Goal: Task Accomplishment & Management: Manage account settings

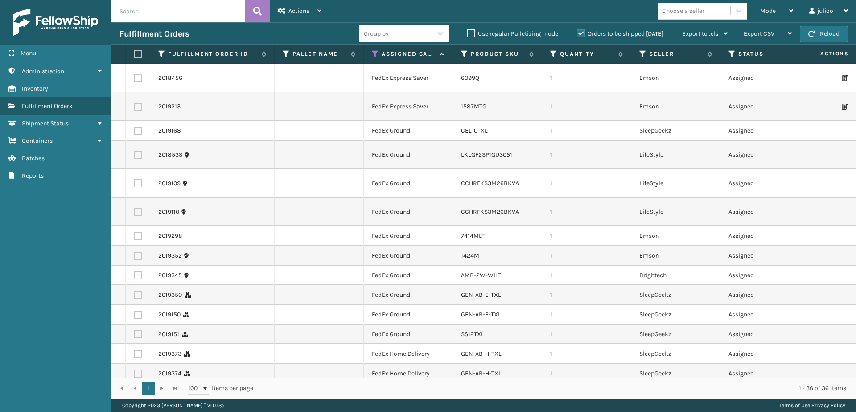
scroll to position [448, 0]
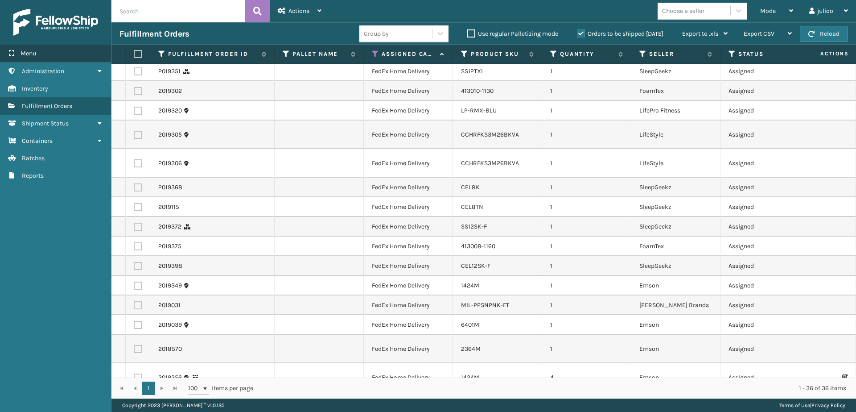
click at [69, 51] on div "Menu" at bounding box center [55, 54] width 111 height 18
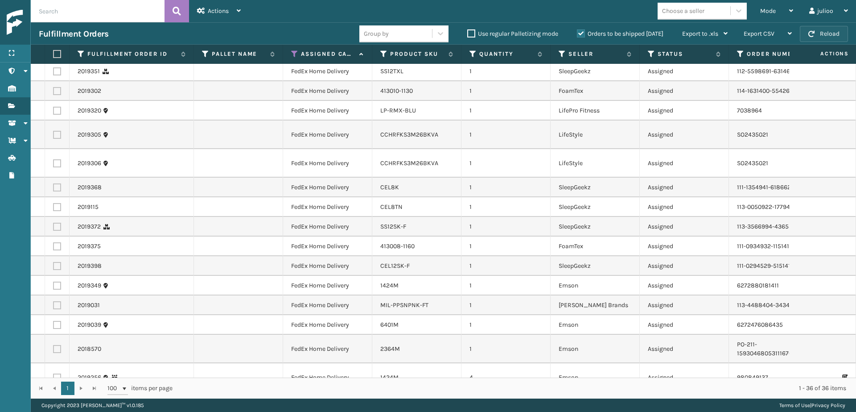
click at [813, 35] on span "button" at bounding box center [811, 34] width 6 height 6
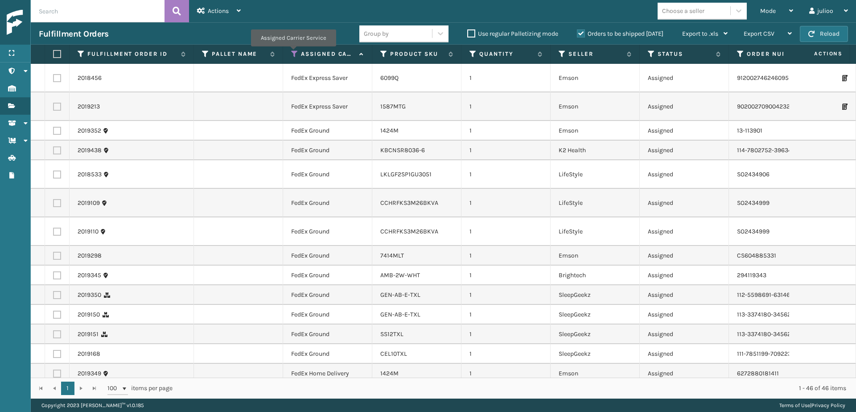
click at [293, 53] on icon at bounding box center [294, 54] width 7 height 8
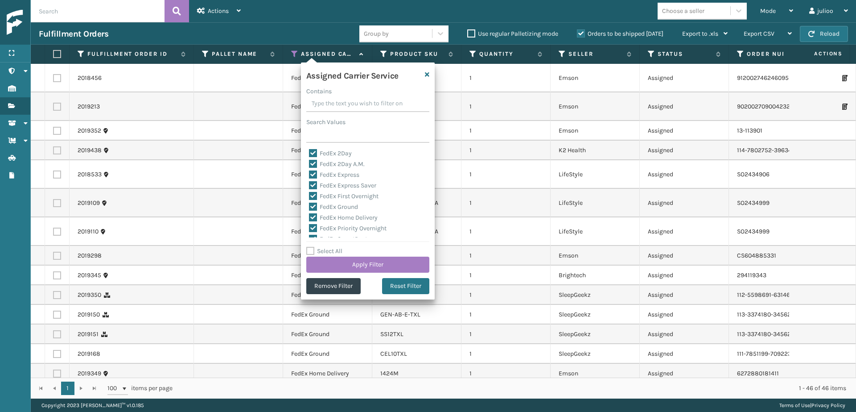
click at [307, 251] on label "Select All" at bounding box center [324, 251] width 36 height 8
click at [307, 247] on input "Select All" at bounding box center [373, 246] width 134 height 1
checkbox input "true"
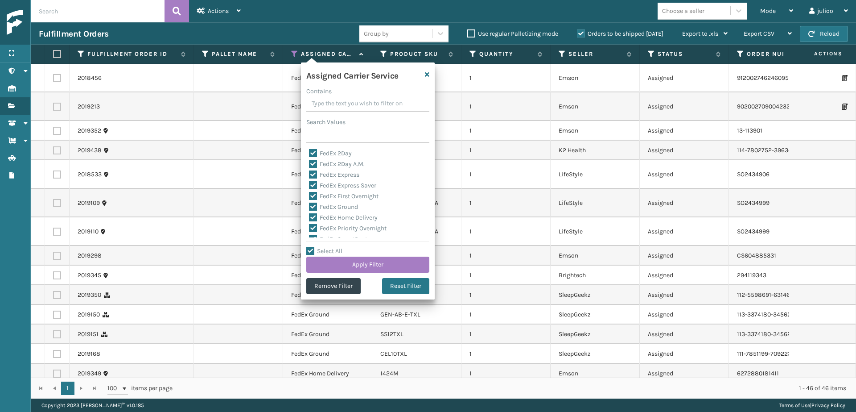
checkbox input "true"
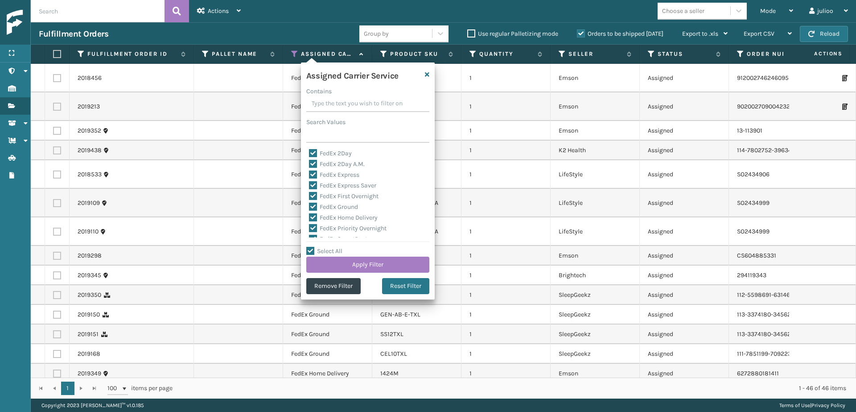
checkbox input "true"
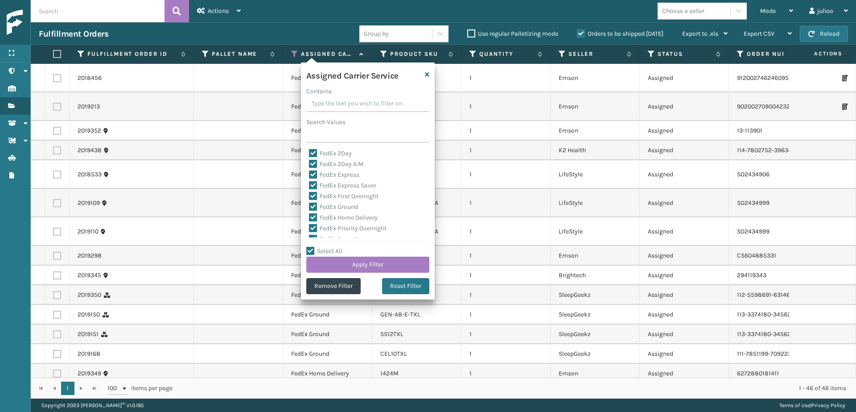
checkbox input "true"
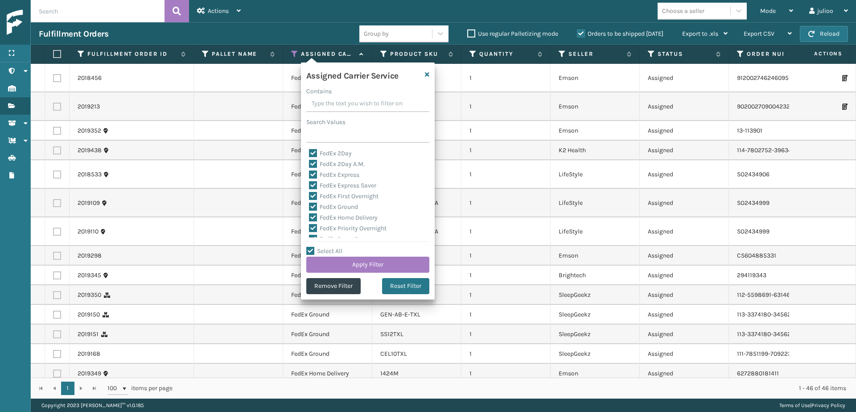
checkbox input "true"
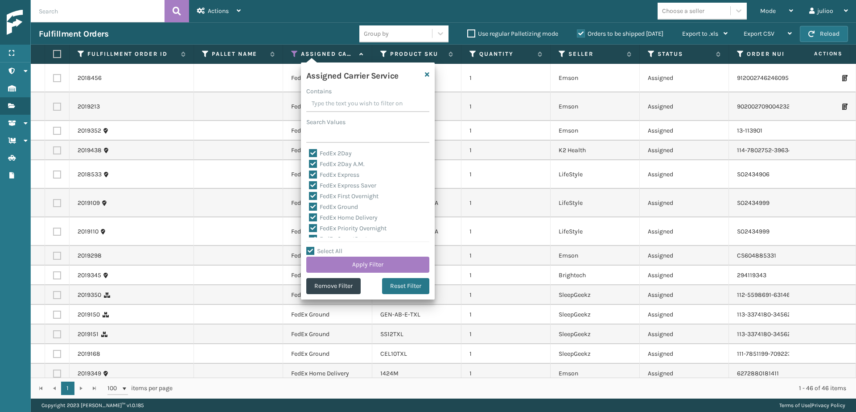
checkbox input "true"
click at [308, 251] on label "Select All" at bounding box center [324, 251] width 36 height 8
click at [308, 247] on input "Select All" at bounding box center [373, 246] width 134 height 1
checkbox input "false"
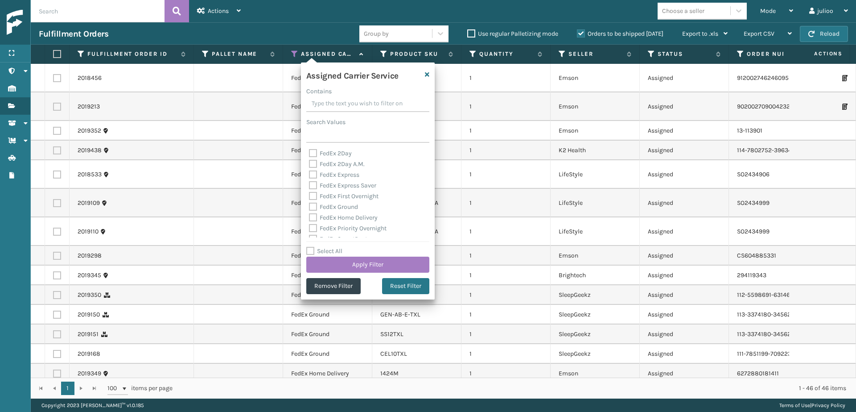
checkbox input "false"
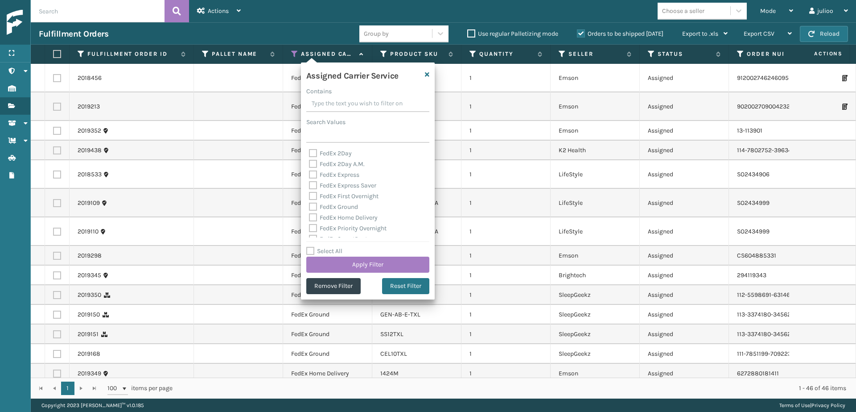
checkbox input "false"
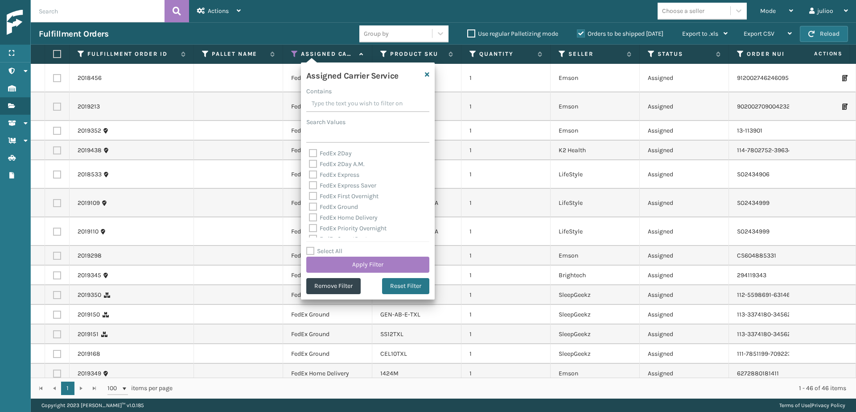
checkbox input "false"
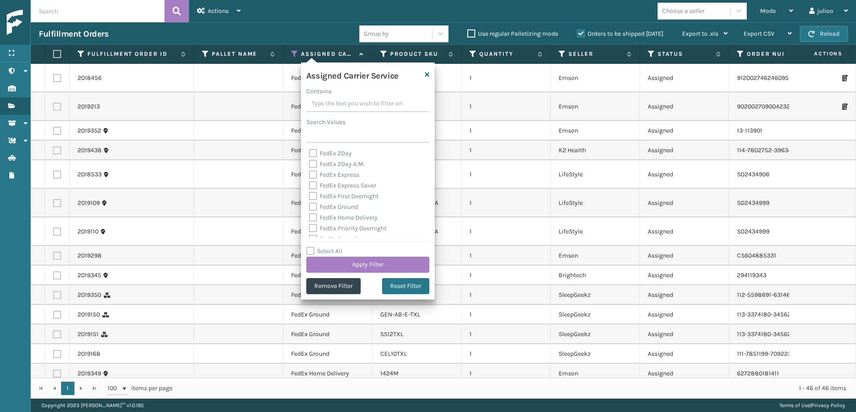
checkbox input "false"
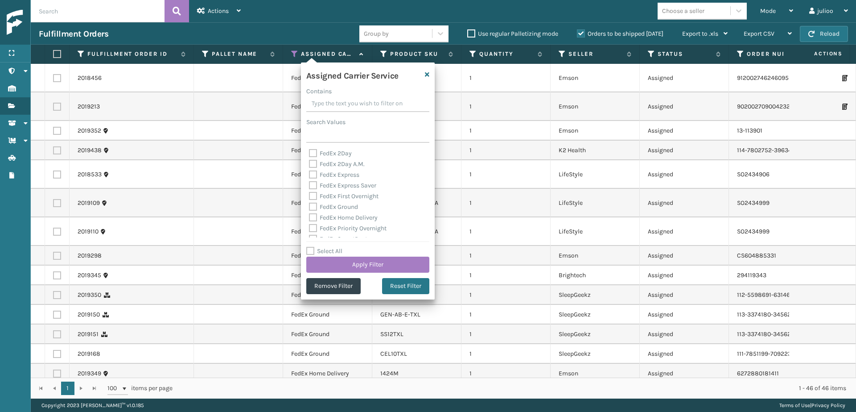
checkbox input "false"
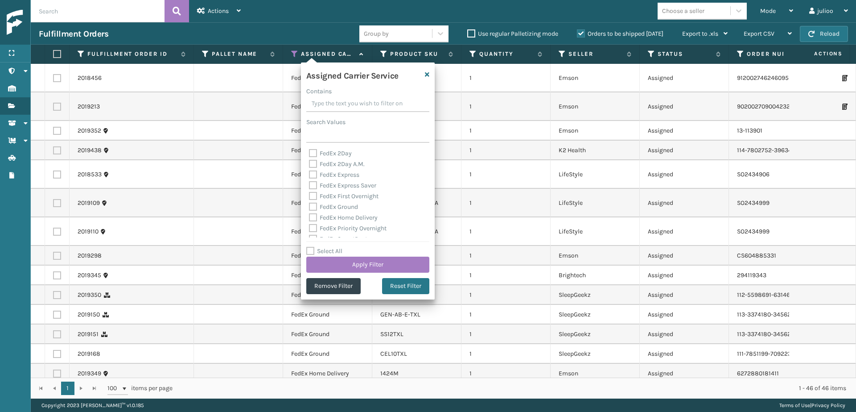
checkbox input "false"
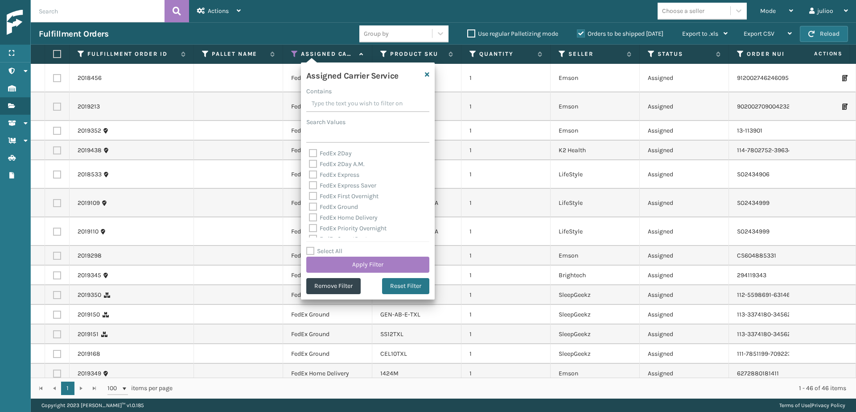
checkbox input "false"
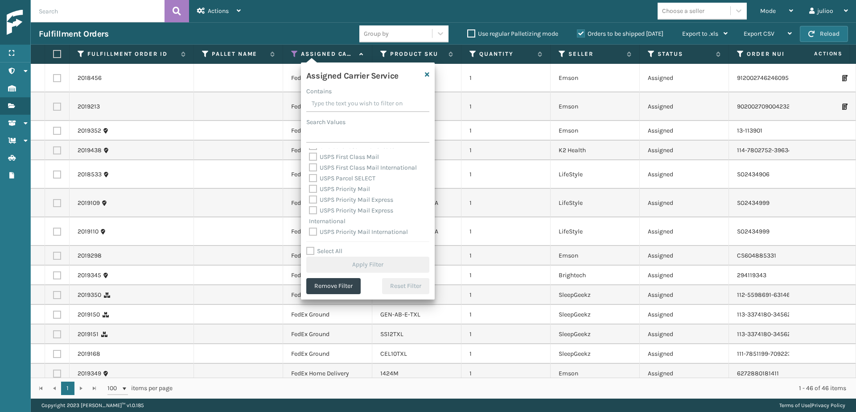
scroll to position [0, 0]
click at [313, 154] on label "FedEx 2Day" at bounding box center [330, 153] width 43 height 8
click at [309, 154] on input "FedEx 2Day" at bounding box center [309, 151] width 0 height 6
checkbox input "true"
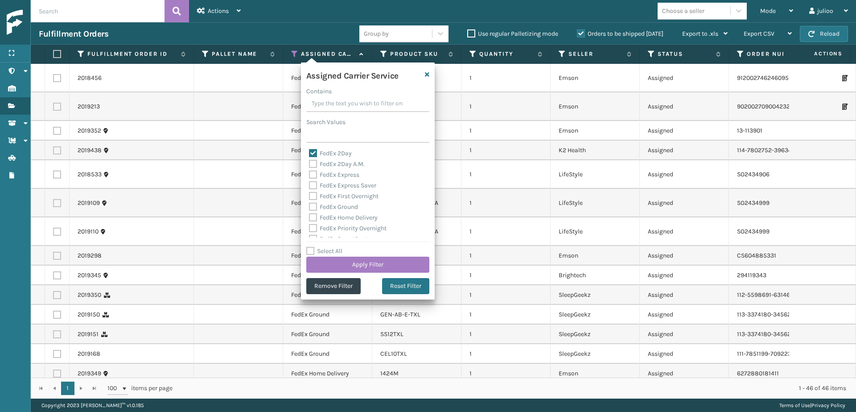
click at [312, 162] on label "FedEx 2Day A.M." at bounding box center [337, 164] width 56 height 8
click at [309, 162] on input "FedEx 2Day A.M." at bounding box center [309, 162] width 0 height 6
checkbox input "true"
click at [312, 175] on label "FedEx Express" at bounding box center [334, 175] width 50 height 8
click at [309, 175] on input "FedEx Express" at bounding box center [309, 172] width 0 height 6
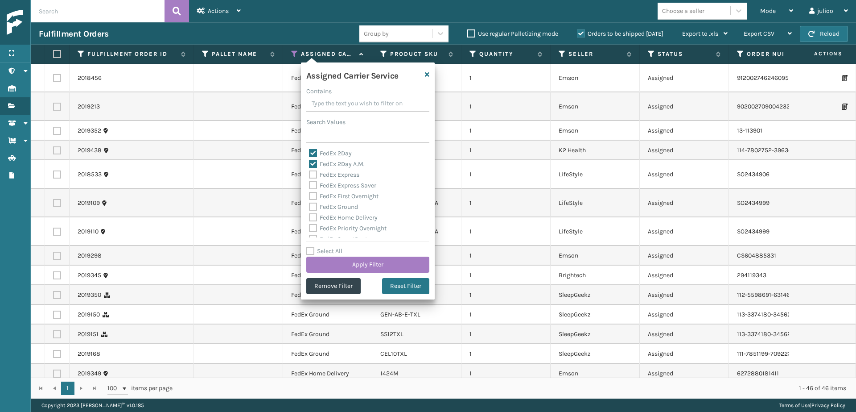
checkbox input "true"
drag, startPoint x: 313, startPoint y: 182, endPoint x: 313, endPoint y: 187, distance: 4.5
click at [313, 183] on label "FedEx Express Saver" at bounding box center [342, 185] width 67 height 8
click at [309, 183] on input "FedEx Express Saver" at bounding box center [309, 183] width 0 height 6
checkbox input "true"
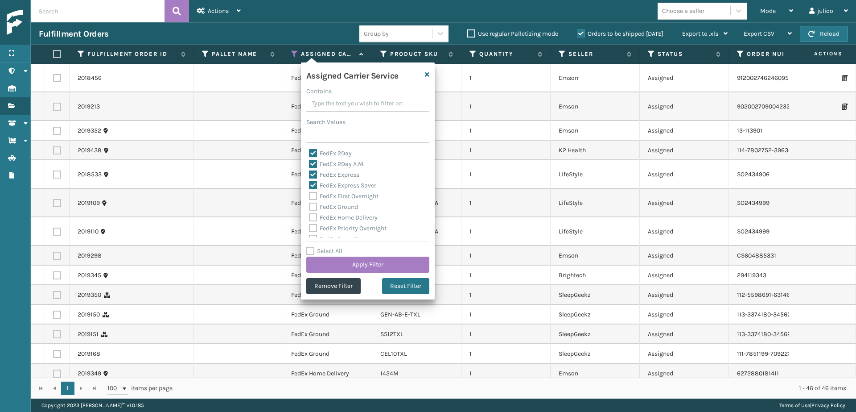
click at [313, 196] on label "FedEx First Overnight" at bounding box center [344, 196] width 70 height 8
click at [309, 196] on input "FedEx First Overnight" at bounding box center [309, 194] width 0 height 6
checkbox input "true"
drag, startPoint x: 313, startPoint y: 204, endPoint x: 315, endPoint y: 210, distance: 6.4
click at [313, 204] on label "FedEx Ground" at bounding box center [333, 207] width 49 height 8
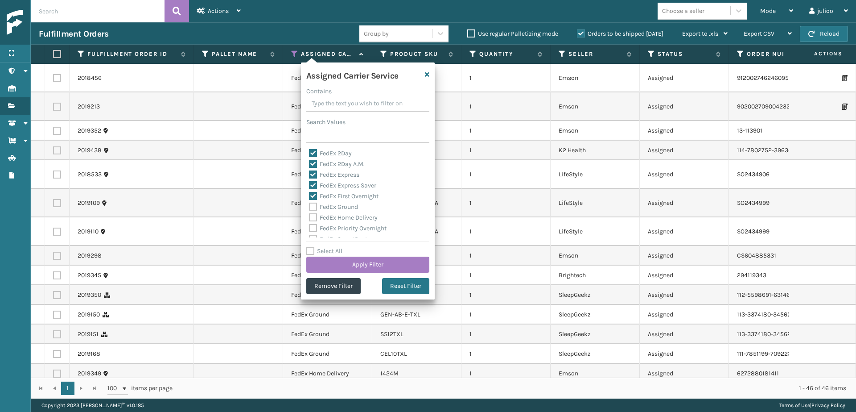
click at [309, 204] on input "FedEx Ground" at bounding box center [309, 205] width 0 height 6
checkbox input "true"
click at [315, 216] on label "FedEx Home Delivery" at bounding box center [343, 218] width 69 height 8
click at [309, 216] on input "FedEx Home Delivery" at bounding box center [309, 215] width 0 height 6
checkbox input "true"
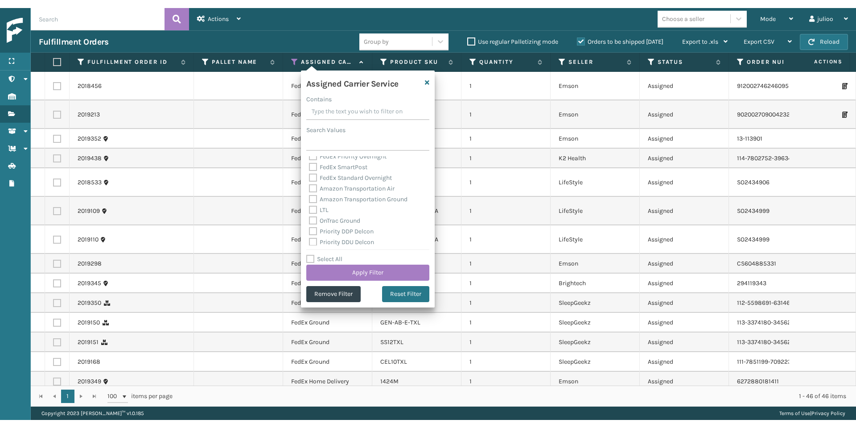
scroll to position [56, 0]
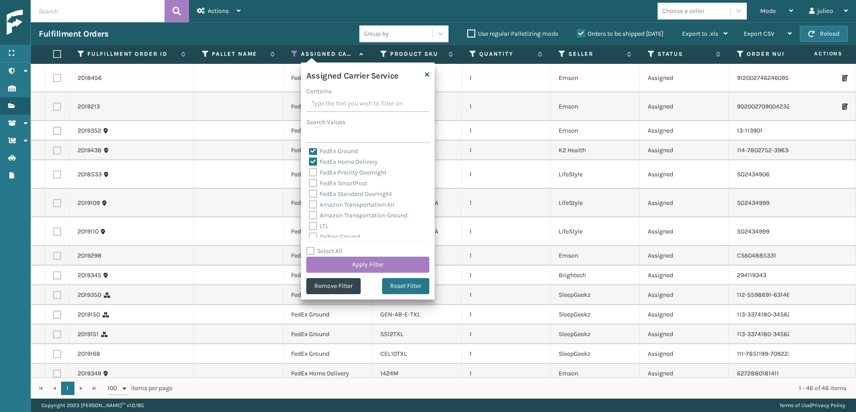
click at [312, 173] on label "FedEx Priority Overnight" at bounding box center [348, 173] width 78 height 8
click at [309, 173] on input "FedEx Priority Overnight" at bounding box center [309, 170] width 0 height 6
checkbox input "true"
click at [311, 180] on label "FedEx SmartPost" at bounding box center [338, 183] width 58 height 8
click at [309, 180] on input "FedEx SmartPost" at bounding box center [309, 181] width 0 height 6
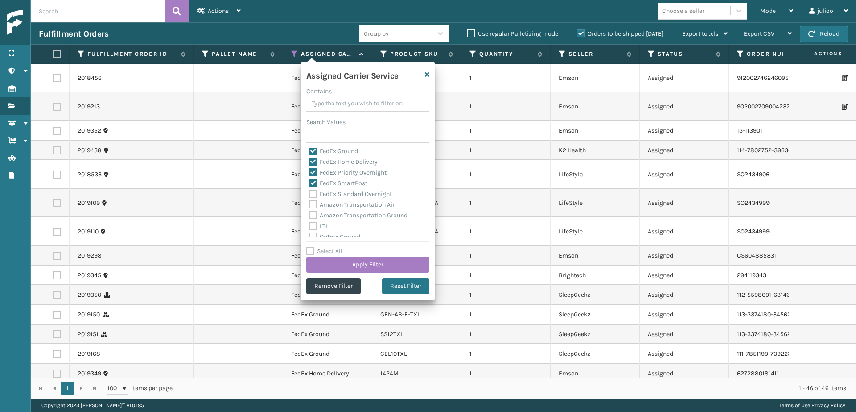
checkbox input "true"
click at [312, 189] on div "FedEx Standard Overnight" at bounding box center [368, 194] width 118 height 11
click at [313, 193] on label "FedEx Standard Overnight" at bounding box center [350, 194] width 83 height 8
click at [309, 193] on input "FedEx Standard Overnight" at bounding box center [309, 192] width 0 height 6
checkbox input "true"
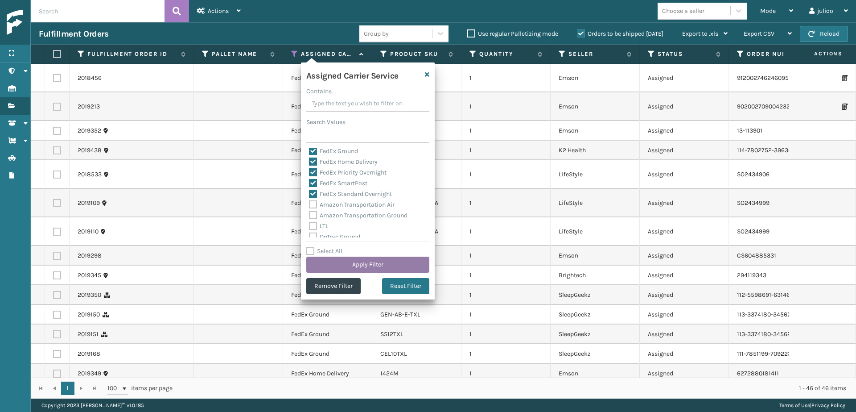
click at [372, 267] on button "Apply Filter" at bounding box center [367, 264] width 123 height 16
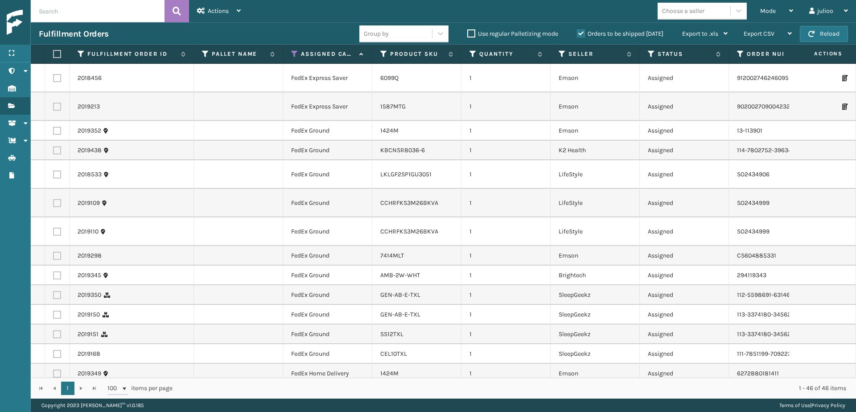
click at [56, 52] on label at bounding box center [55, 54] width 5 height 8
click at [54, 52] on input "checkbox" at bounding box center [53, 54] width 0 height 6
checkbox input "true"
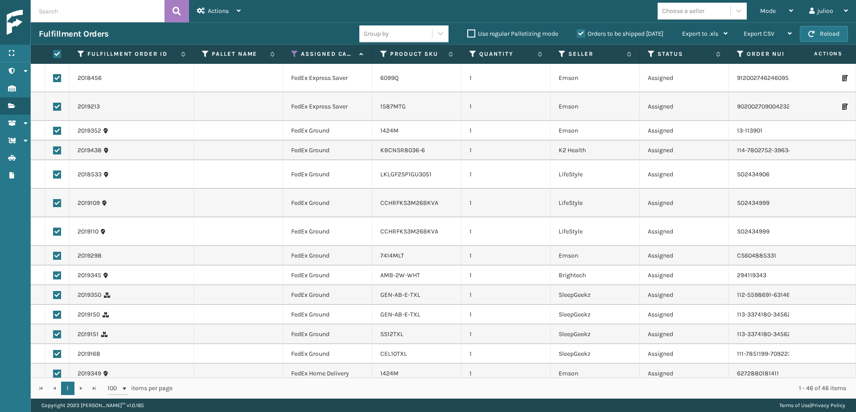
checkbox input "true"
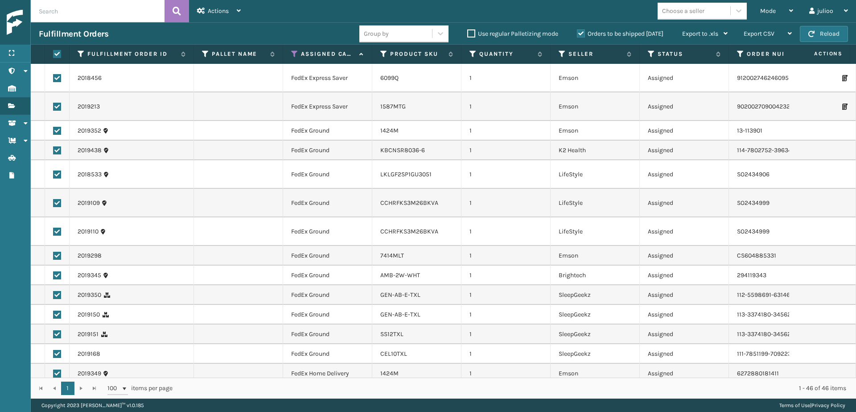
checkbox input "true"
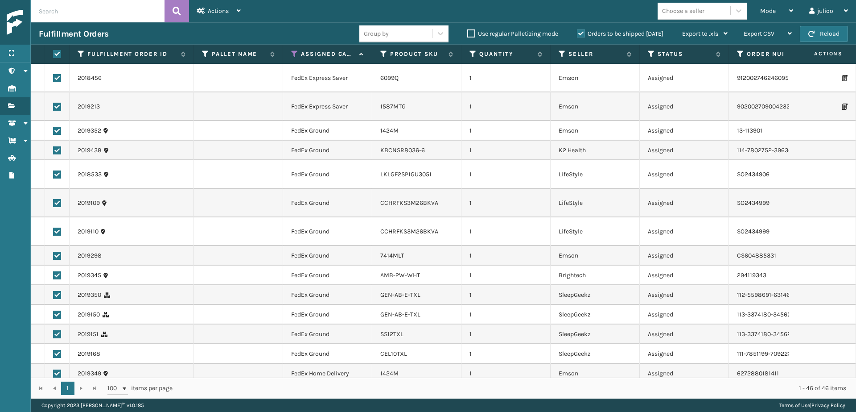
checkbox input "true"
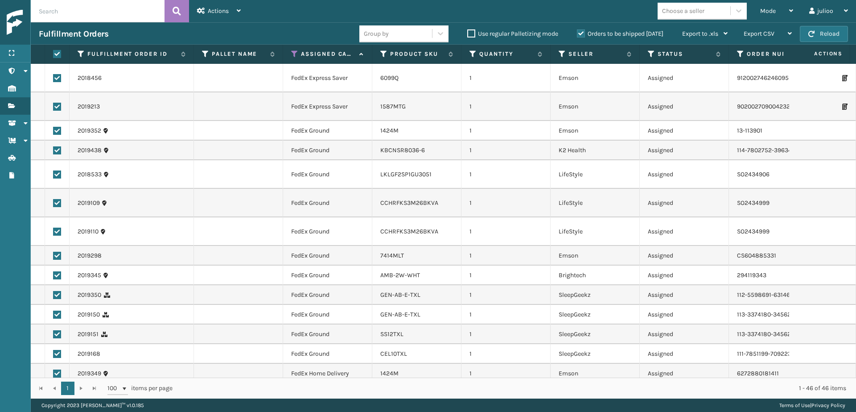
checkbox input "true"
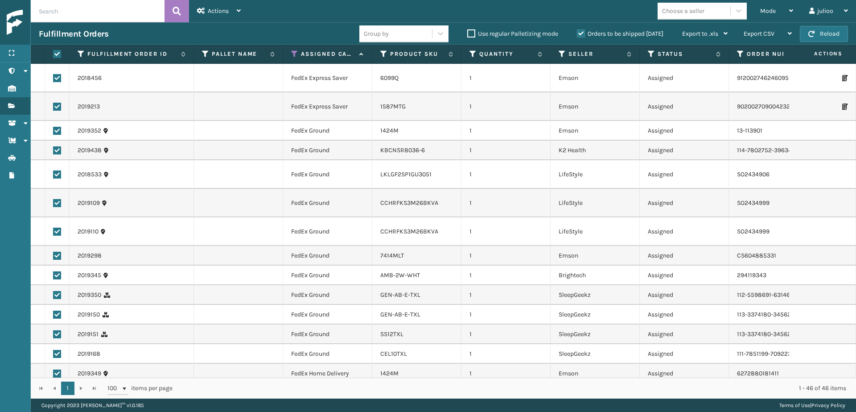
checkbox input "true"
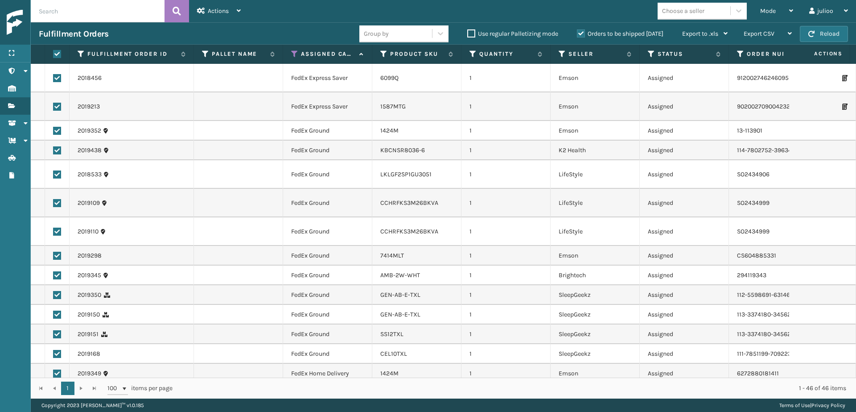
checkbox input "true"
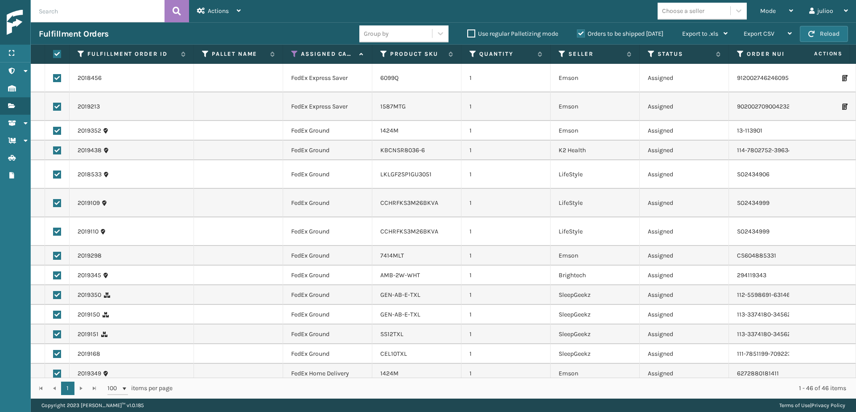
checkbox input "true"
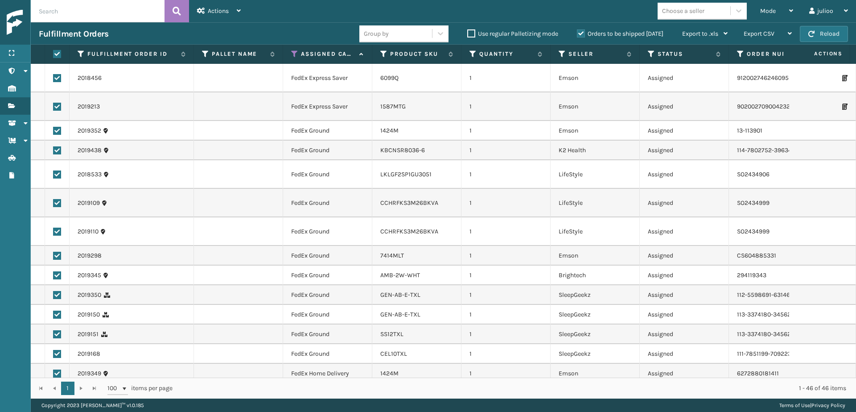
checkbox input "true"
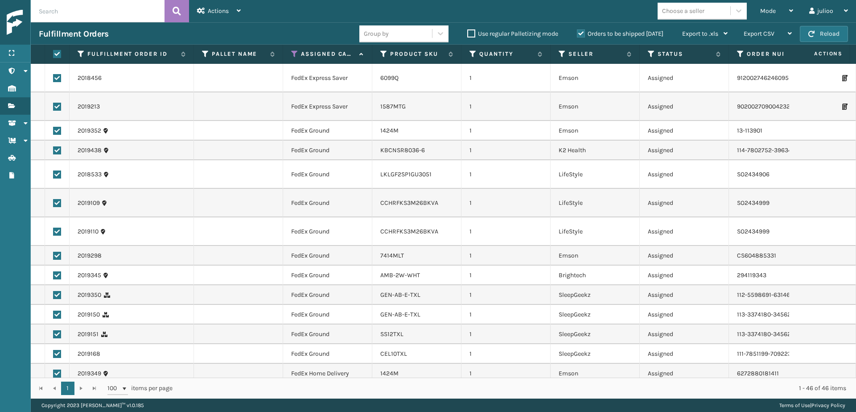
checkbox input "true"
click at [212, 19] on div "Actions" at bounding box center [219, 11] width 44 height 22
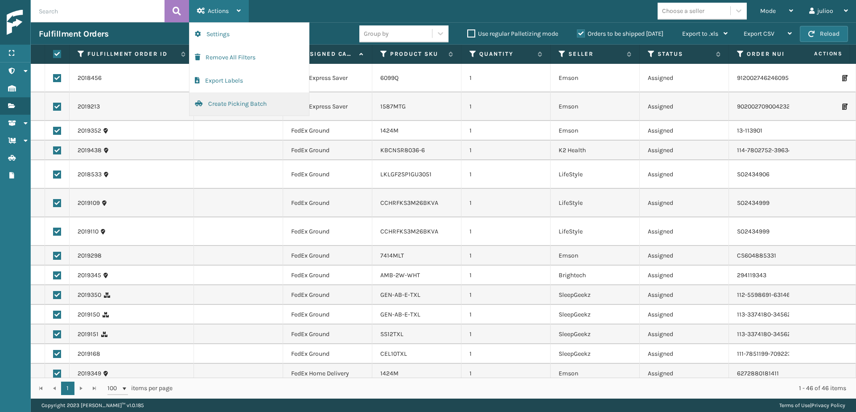
click at [235, 101] on button "Create Picking Batch" at bounding box center [248, 103] width 119 height 23
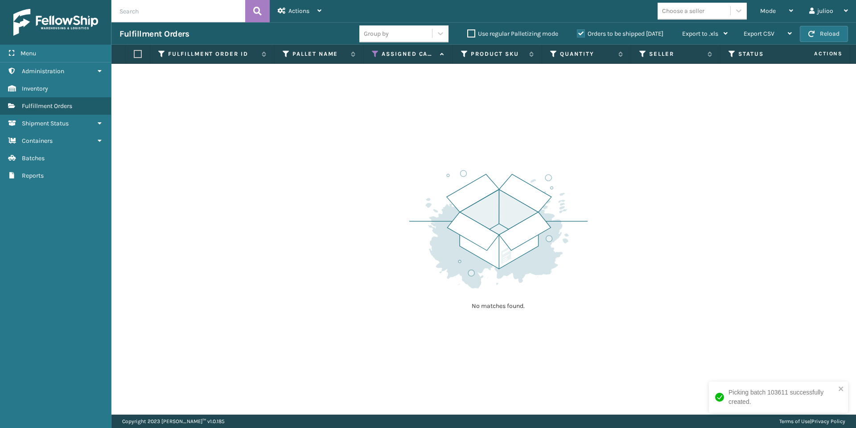
click at [375, 53] on icon at bounding box center [375, 54] width 7 height 8
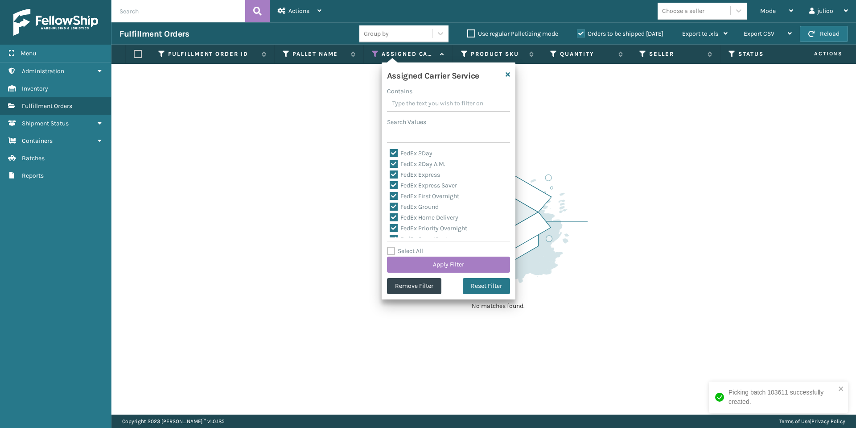
click at [391, 249] on label "Select All" at bounding box center [405, 251] width 36 height 8
click at [391, 247] on input "Select All" at bounding box center [454, 246] width 134 height 1
checkbox input "true"
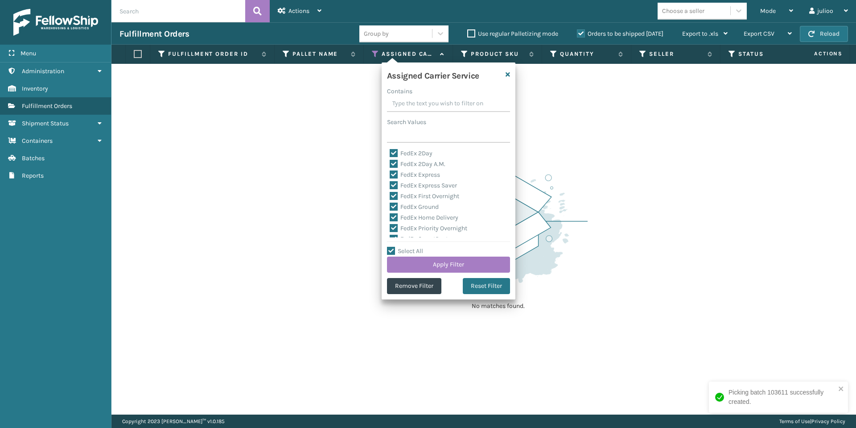
checkbox input "true"
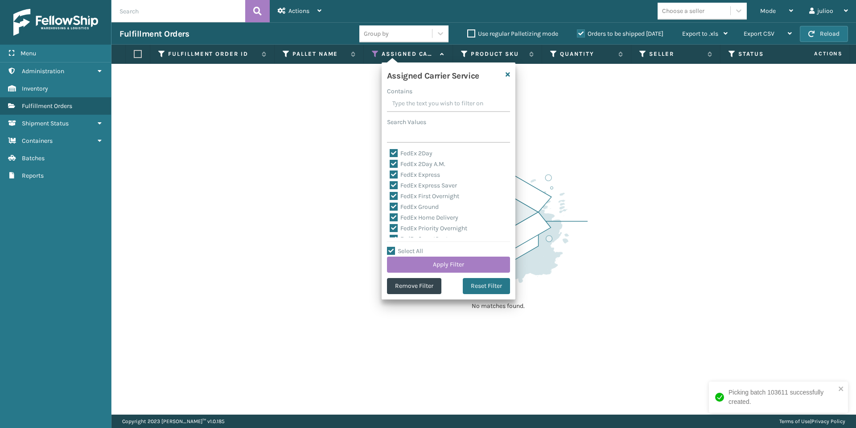
checkbox input "true"
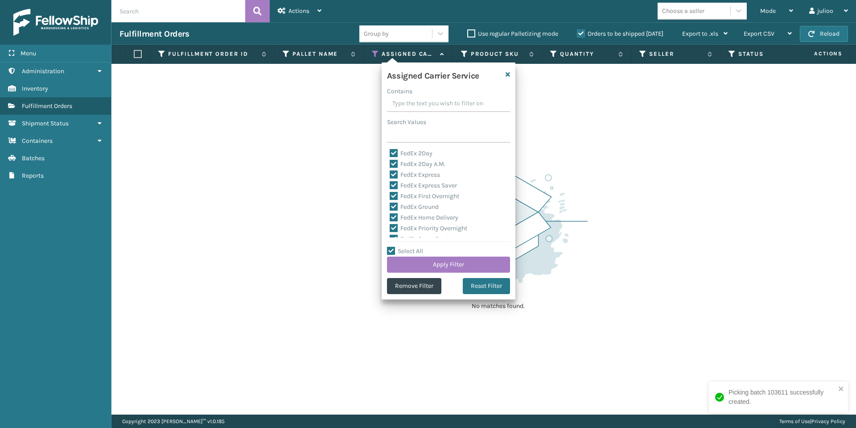
checkbox input "true"
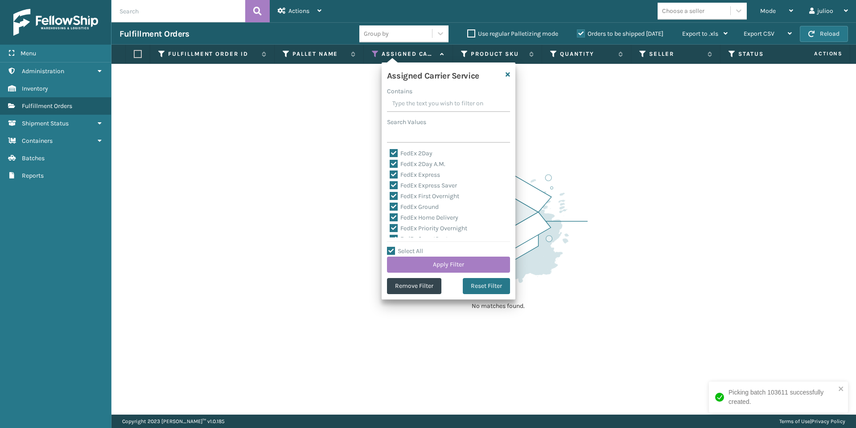
checkbox input "true"
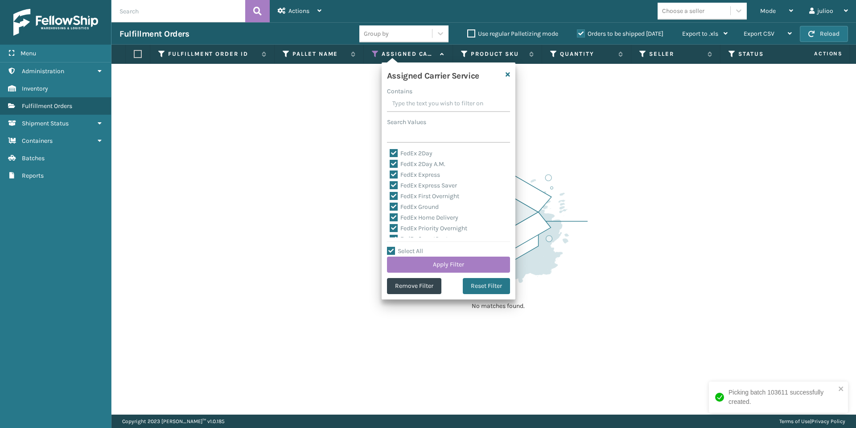
checkbox input "true"
click at [396, 210] on label "LTL" at bounding box center [400, 210] width 20 height 8
click at [390, 210] on input "LTL" at bounding box center [390, 208] width 0 height 6
checkbox input "false"
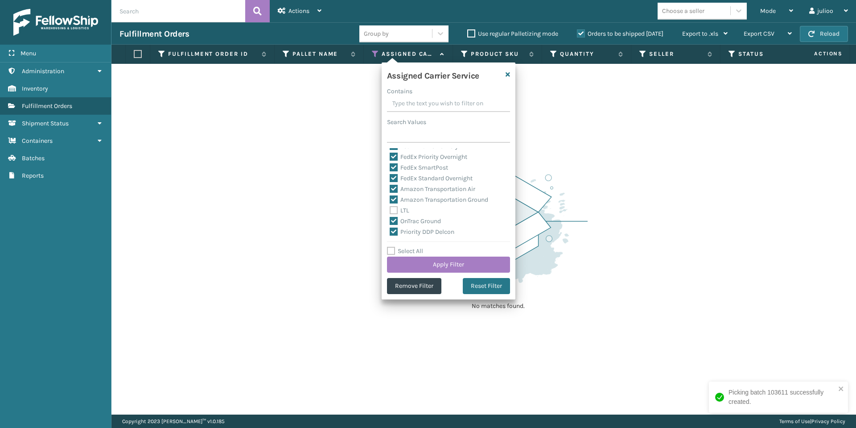
checkbox input "false"
click at [425, 263] on button "Apply Filter" at bounding box center [448, 264] width 123 height 16
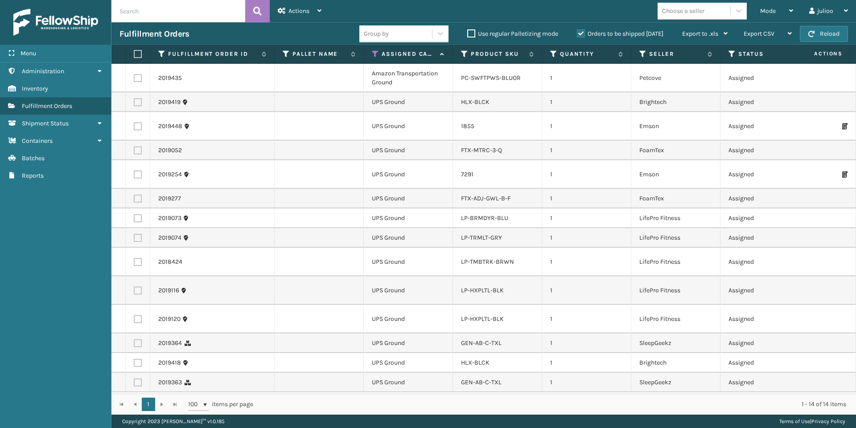
scroll to position [0, 0]
click at [813, 31] on span "button" at bounding box center [811, 34] width 6 height 6
click at [49, 57] on div "Menu" at bounding box center [55, 54] width 111 height 18
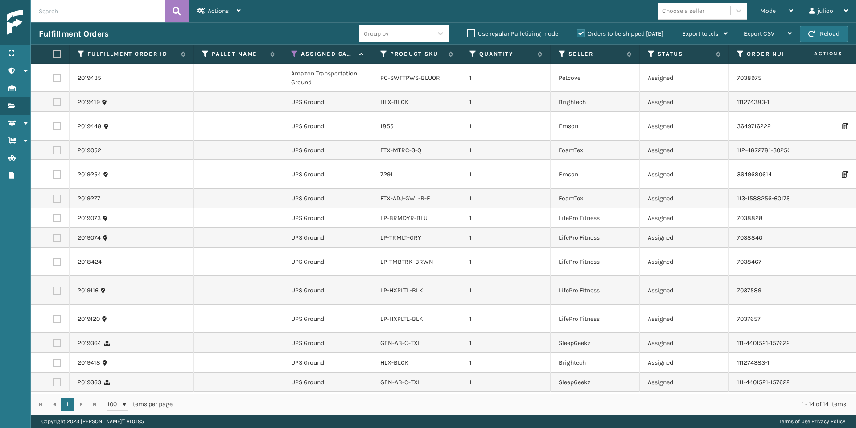
scroll to position [5, 0]
click at [55, 53] on label at bounding box center [55, 54] width 5 height 8
click at [54, 53] on input "checkbox" at bounding box center [53, 54] width 0 height 6
checkbox input "true"
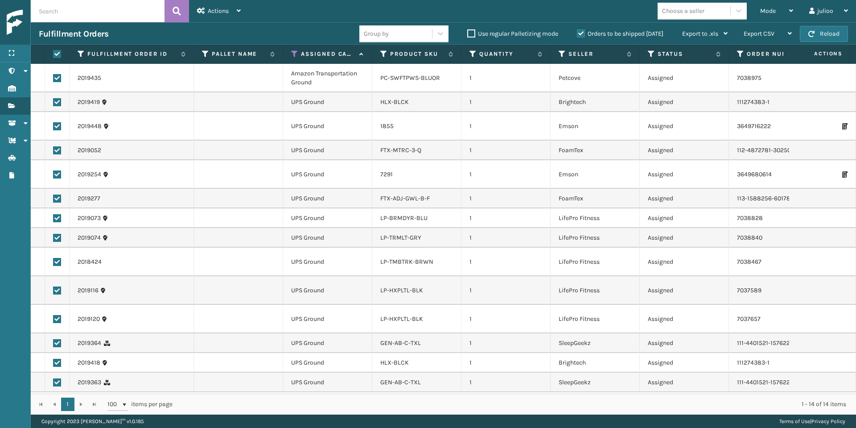
checkbox input "true"
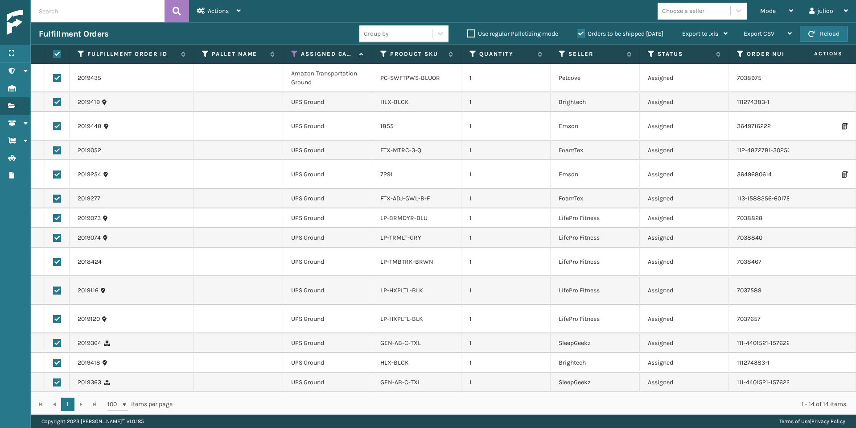
checkbox input "true"
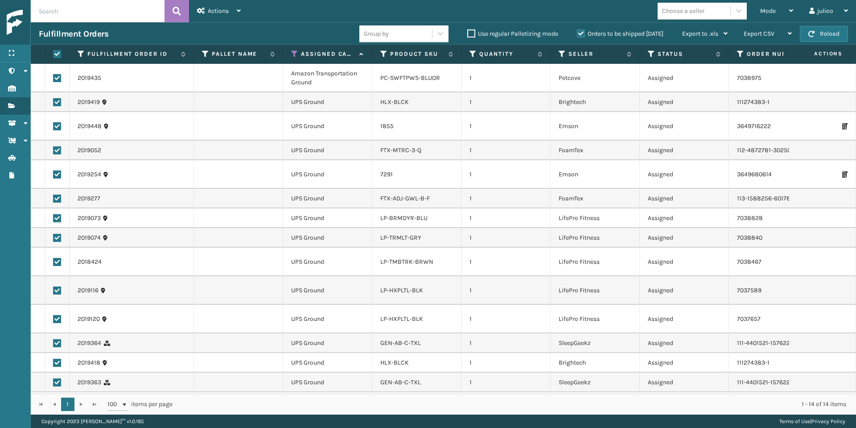
checkbox input "true"
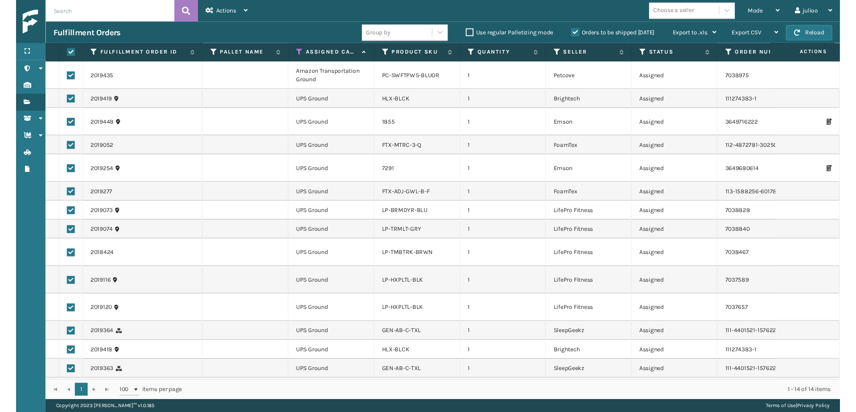
scroll to position [0, 0]
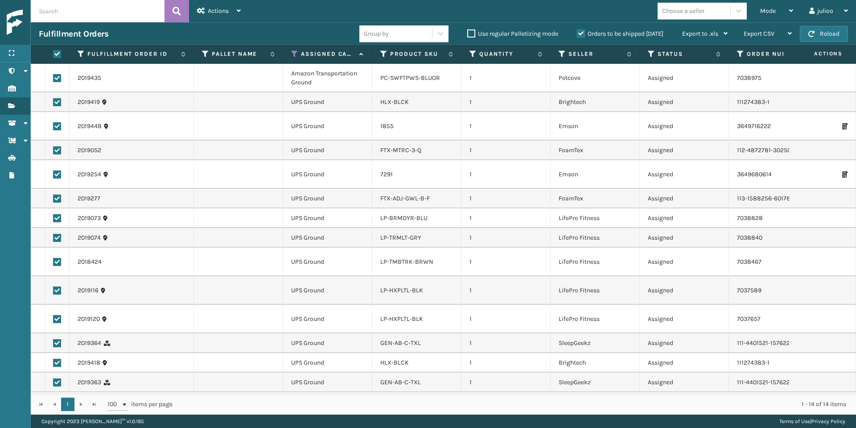
click at [55, 77] on label at bounding box center [57, 78] width 8 height 8
click at [54, 77] on input "checkbox" at bounding box center [53, 77] width 0 height 6
checkbox input "false"
click at [222, 16] on div "Actions" at bounding box center [219, 11] width 44 height 22
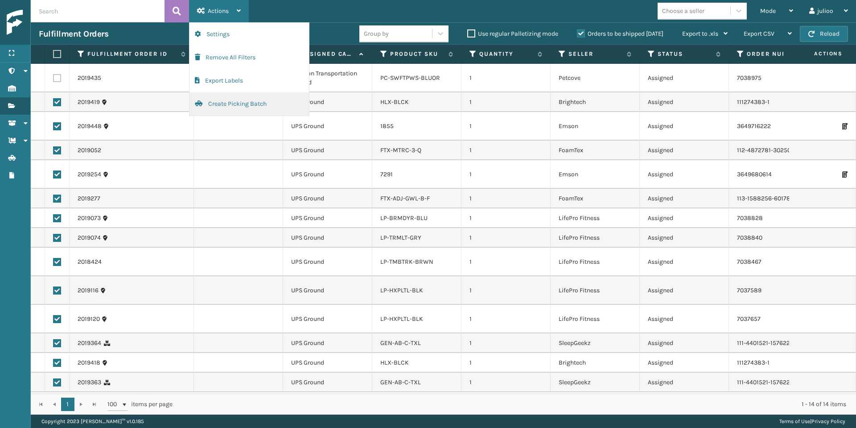
click at [244, 101] on button "Create Picking Batch" at bounding box center [248, 103] width 119 height 23
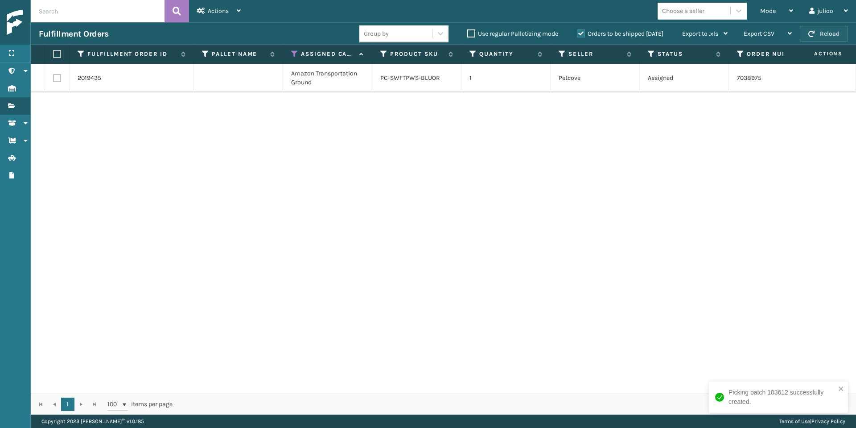
click at [829, 35] on button "Reload" at bounding box center [824, 34] width 48 height 16
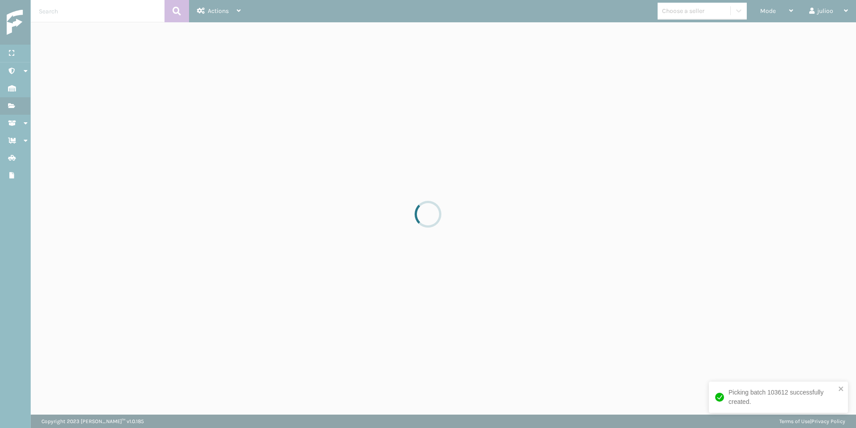
click at [829, 35] on div at bounding box center [428, 214] width 856 height 428
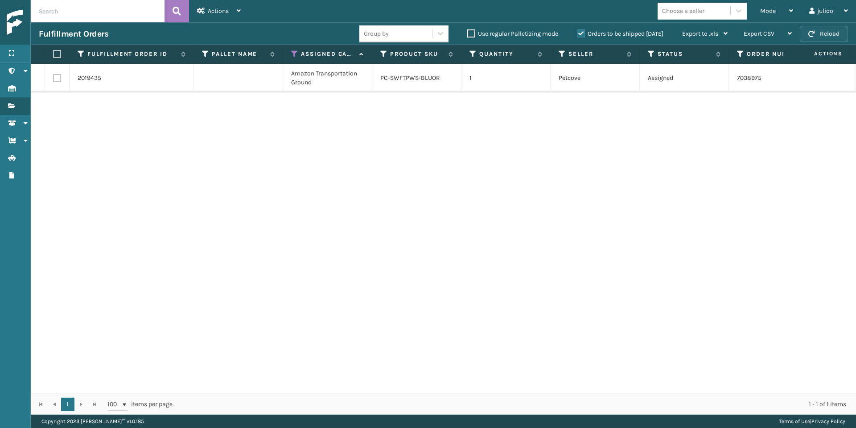
click at [824, 35] on button "Reload" at bounding box center [824, 34] width 48 height 16
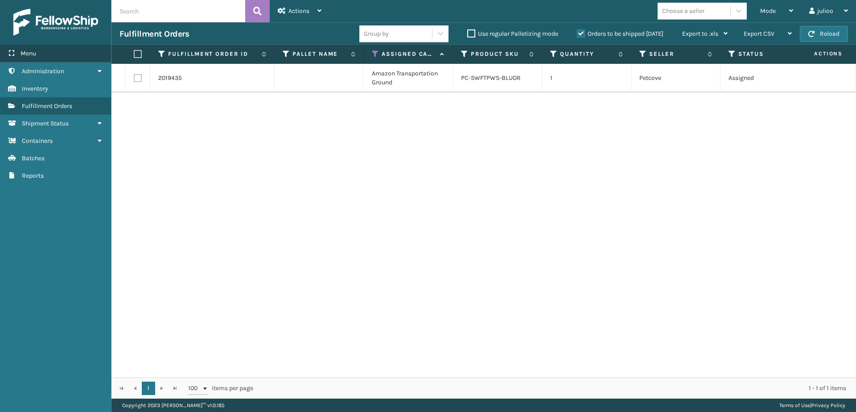
click at [71, 51] on div "Menu" at bounding box center [55, 54] width 111 height 18
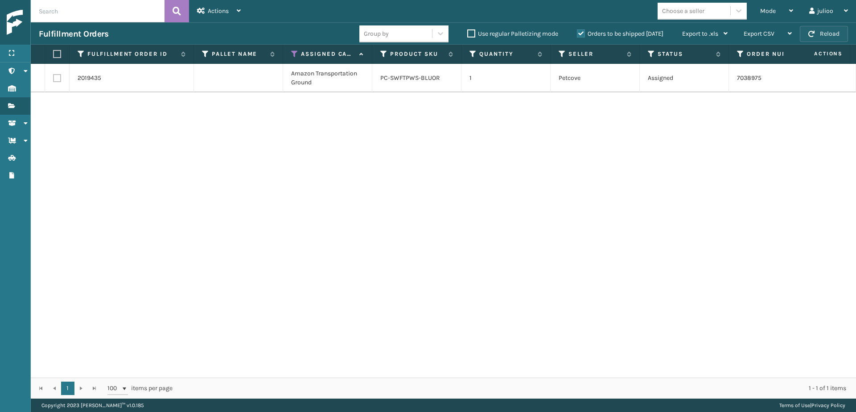
click at [841, 29] on button "Reload" at bounding box center [824, 34] width 48 height 16
click at [778, 7] on div "Mode" at bounding box center [776, 11] width 33 height 22
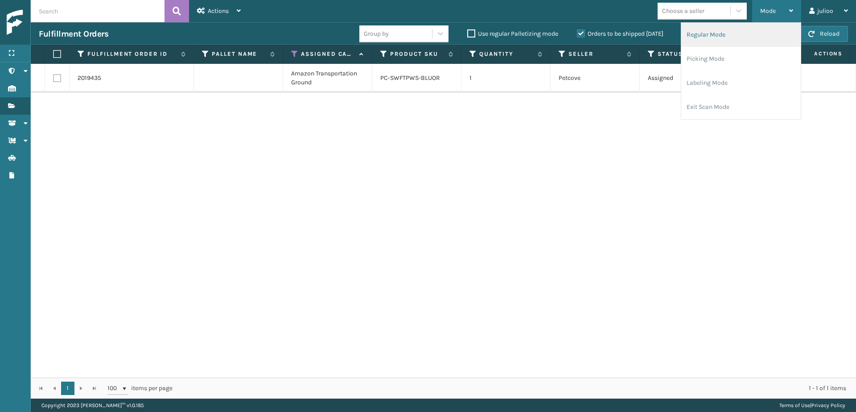
click at [744, 36] on li "Regular Mode" at bounding box center [740, 35] width 119 height 24
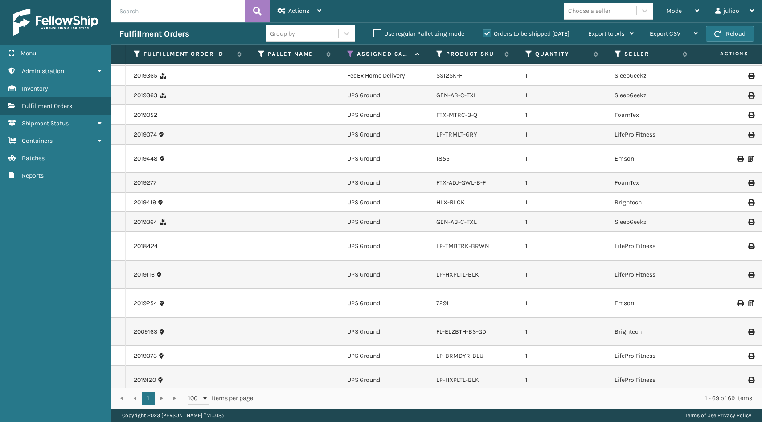
scroll to position [1208, 0]
click at [70, 55] on div "Menu" at bounding box center [55, 54] width 111 height 18
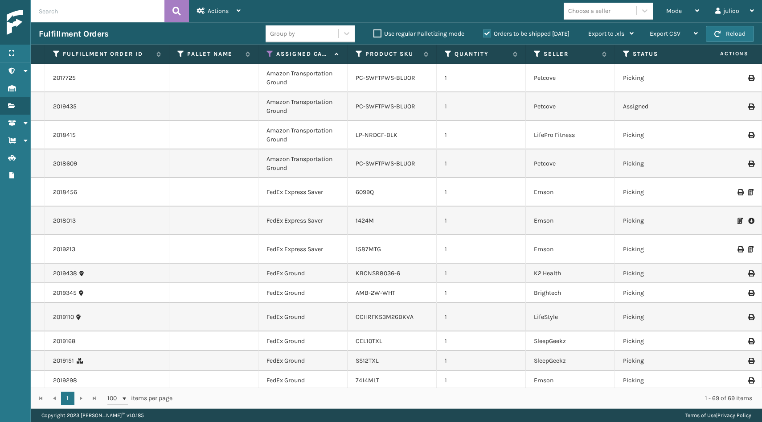
scroll to position [0, 0]
click at [690, 17] on div "Mode" at bounding box center [683, 11] width 33 height 22
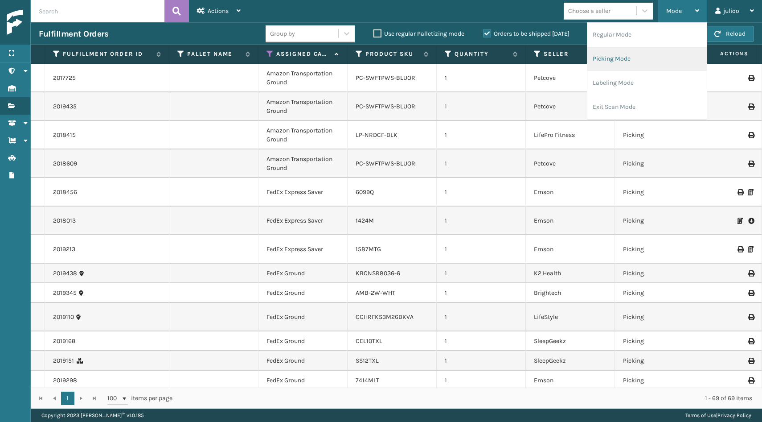
click at [653, 55] on li "Picking Mode" at bounding box center [647, 59] width 119 height 24
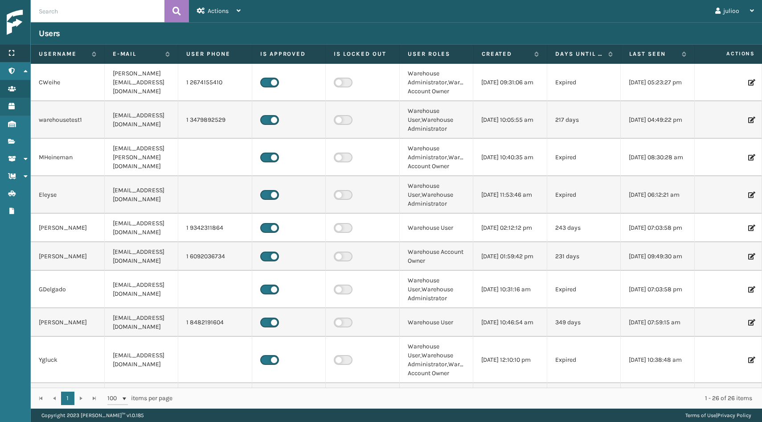
click at [15, 50] on icon at bounding box center [11, 53] width 7 height 6
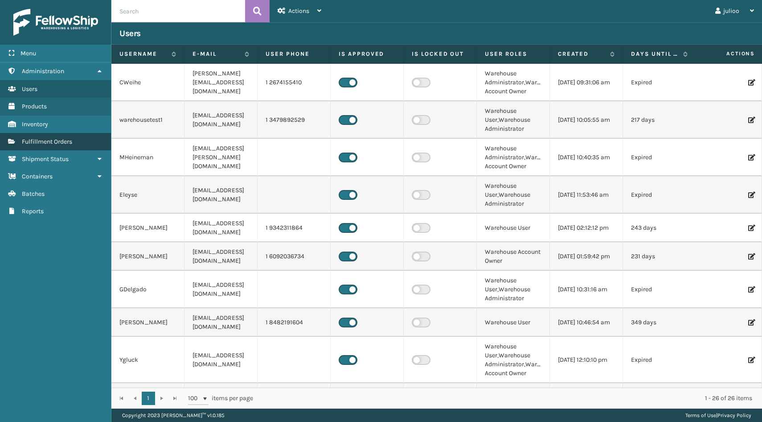
click at [48, 140] on span "Fulfillment Orders" at bounding box center [47, 142] width 50 height 8
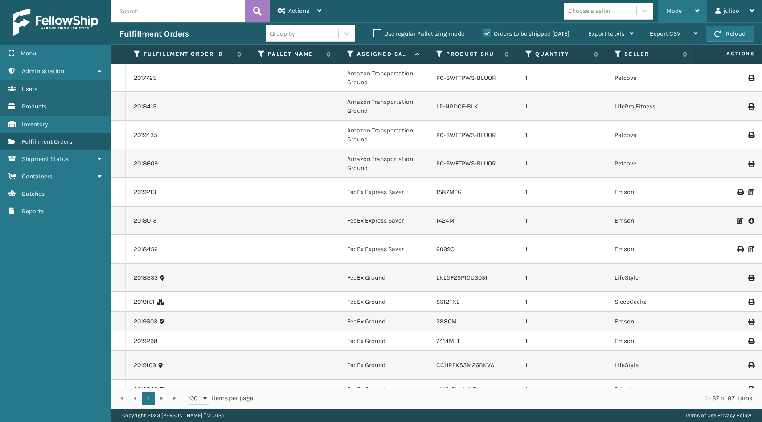
click at [680, 19] on div "Mode" at bounding box center [683, 11] width 33 height 22
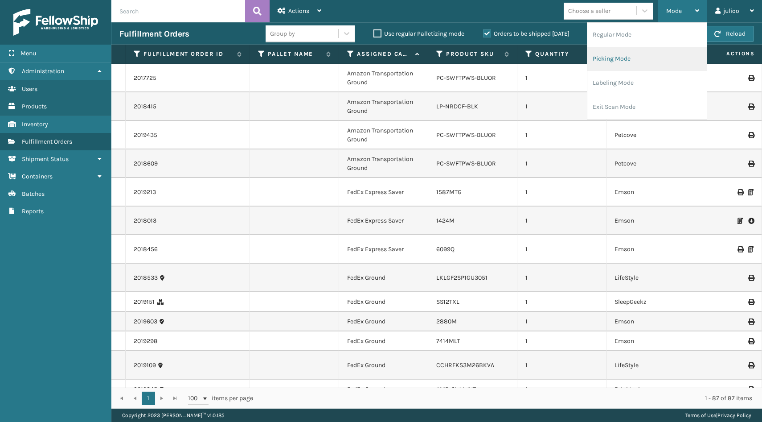
click at [630, 56] on li "Picking Mode" at bounding box center [647, 59] width 119 height 24
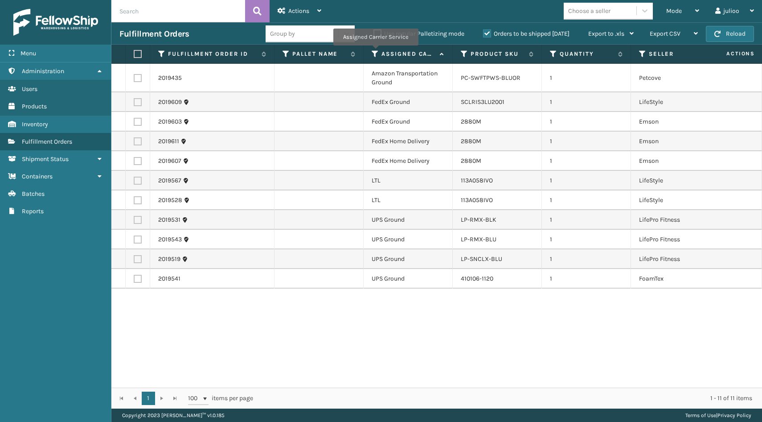
click at [376, 53] on icon at bounding box center [375, 54] width 7 height 8
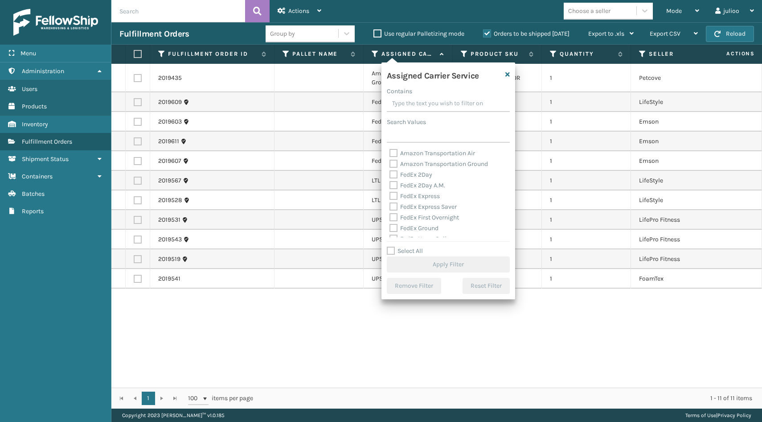
click at [390, 252] on label "Select All" at bounding box center [405, 251] width 36 height 8
click at [390, 247] on input "Select All" at bounding box center [454, 246] width 134 height 1
checkbox input "true"
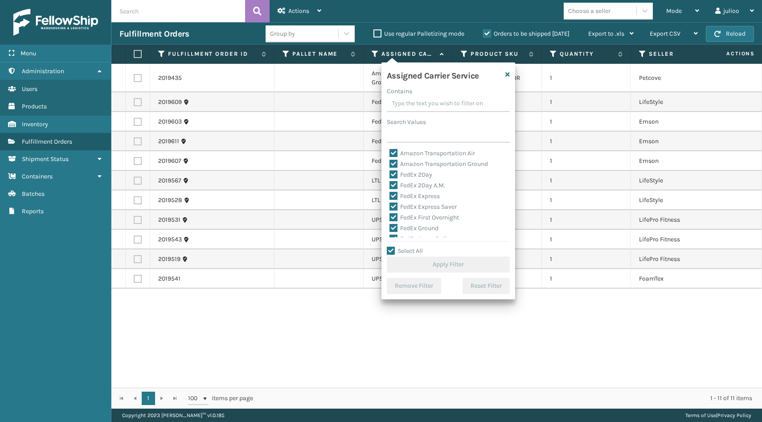
checkbox input "true"
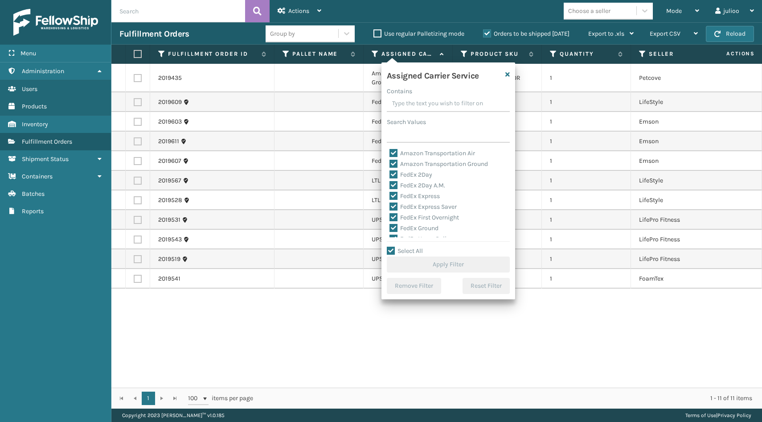
checkbox input "true"
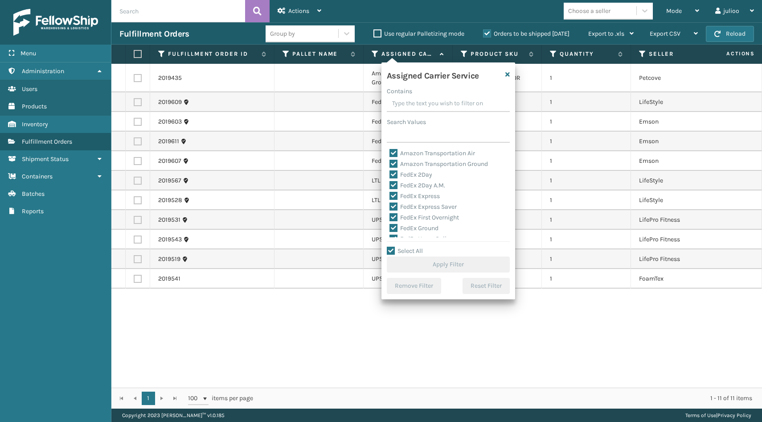
checkbox input "true"
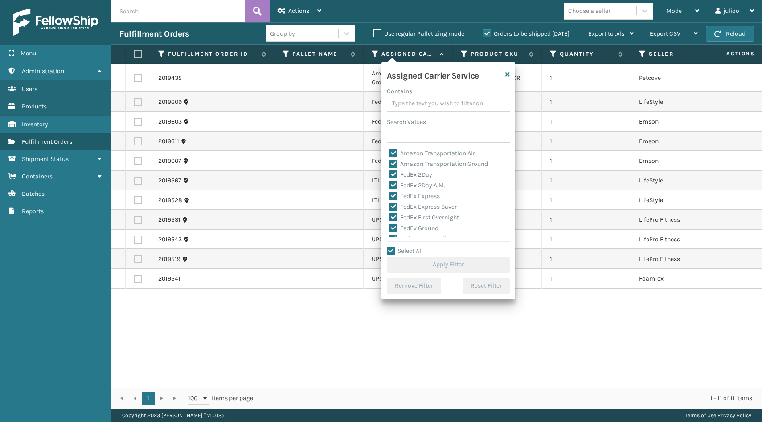
checkbox input "true"
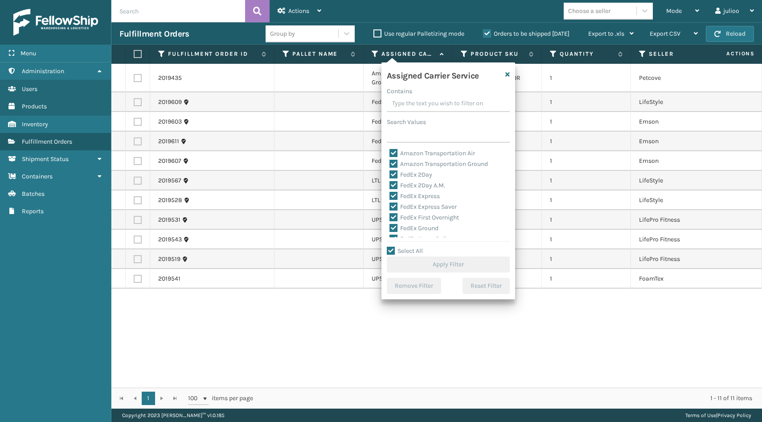
checkbox input "true"
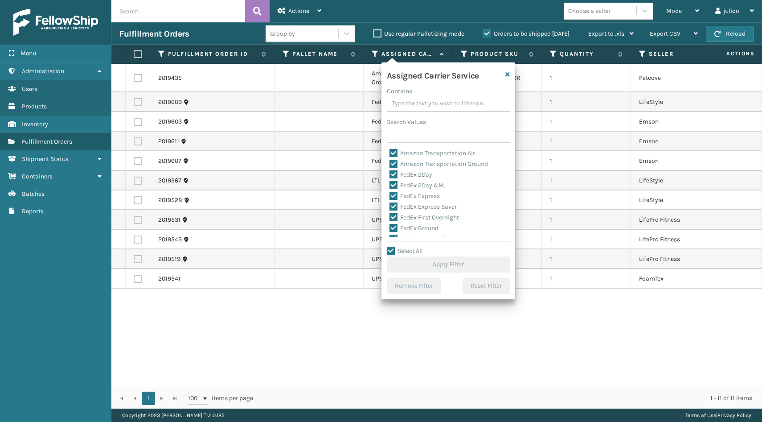
checkbox input "true"
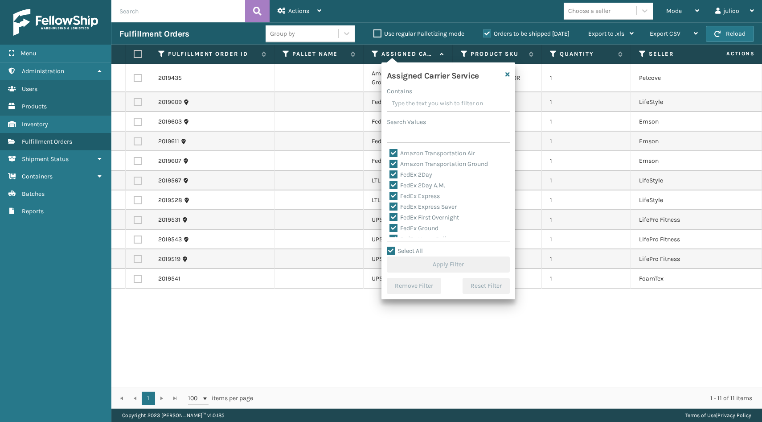
checkbox input "true"
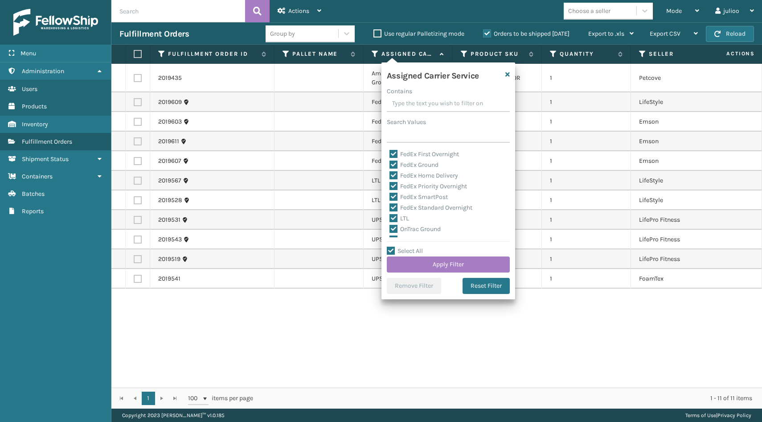
scroll to position [71, 0]
click at [395, 211] on label "LTL" at bounding box center [400, 211] width 20 height 8
click at [390, 211] on input "LTL" at bounding box center [390, 209] width 0 height 6
checkbox input "false"
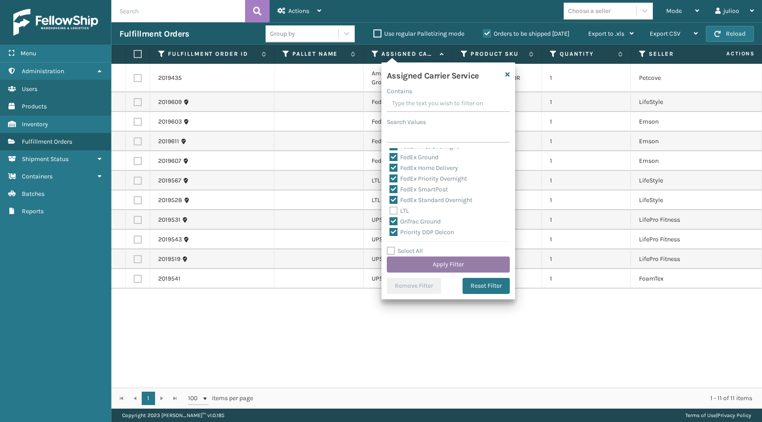
click at [421, 267] on button "Apply Filter" at bounding box center [448, 264] width 123 height 16
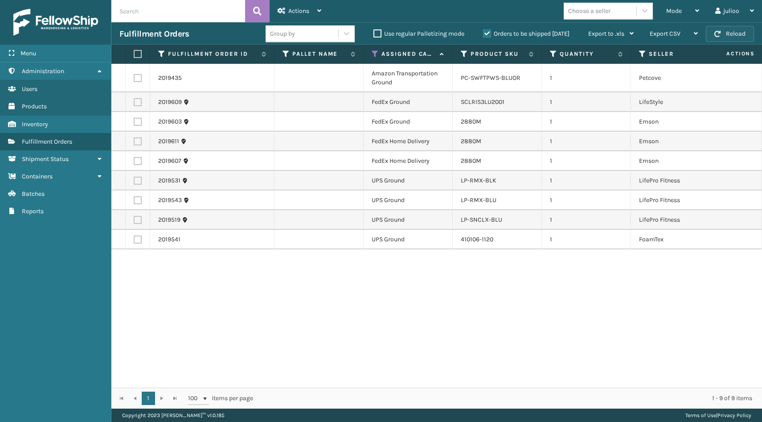
click at [729, 29] on button "Reload" at bounding box center [730, 34] width 48 height 16
click at [52, 53] on div "Menu" at bounding box center [55, 54] width 111 height 18
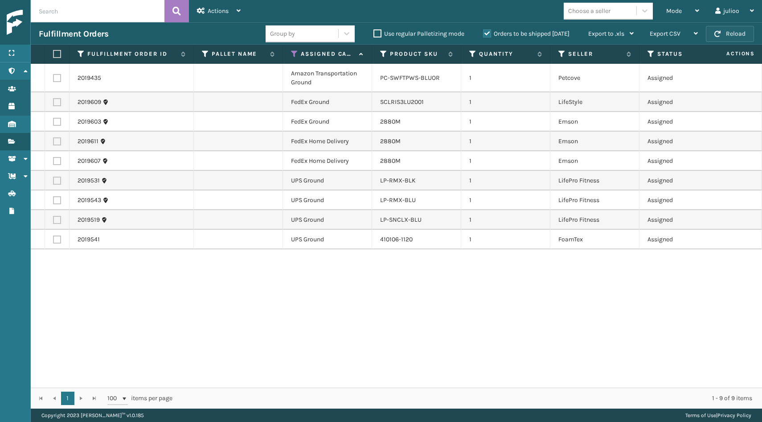
click at [721, 29] on button "Reload" at bounding box center [730, 34] width 48 height 16
click at [57, 56] on label at bounding box center [55, 54] width 5 height 8
click at [54, 56] on input "checkbox" at bounding box center [53, 54] width 0 height 6
checkbox input "true"
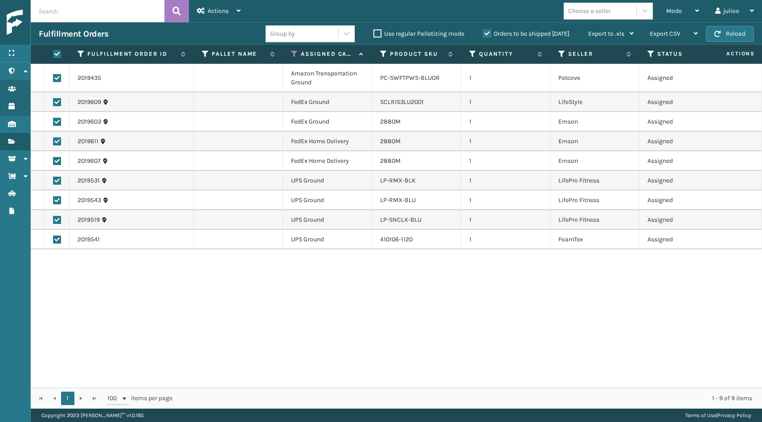
checkbox input "true"
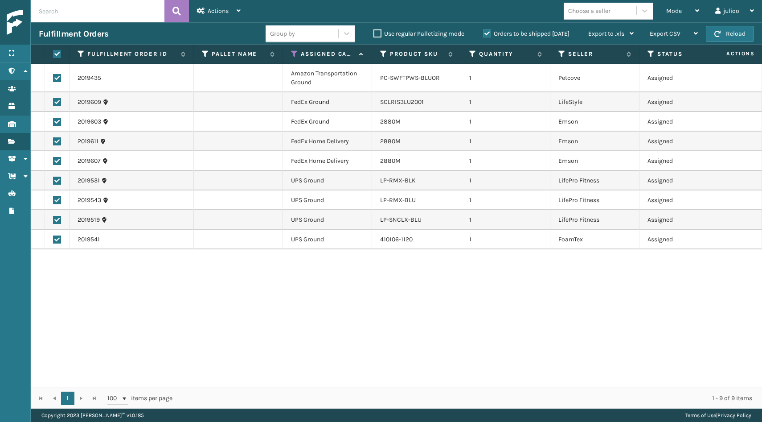
checkbox input "true"
click at [57, 241] on label at bounding box center [57, 239] width 8 height 8
click at [54, 241] on input "checkbox" at bounding box center [53, 238] width 0 height 6
checkbox input "false"
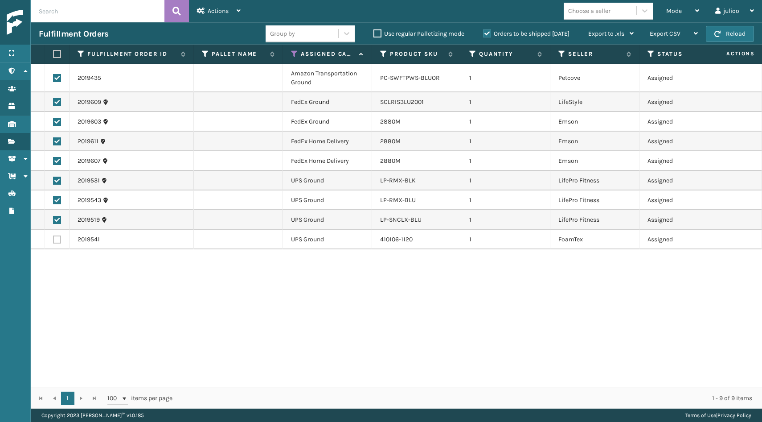
checkbox input "false"
click at [57, 219] on label at bounding box center [57, 220] width 8 height 8
click at [54, 219] on input "checkbox" at bounding box center [53, 219] width 0 height 6
checkbox input "false"
click at [58, 202] on label at bounding box center [57, 200] width 8 height 8
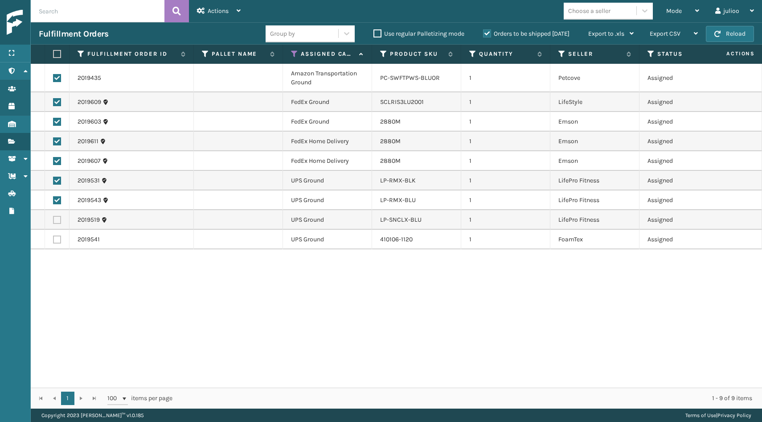
click at [54, 202] on input "checkbox" at bounding box center [53, 199] width 0 height 6
checkbox input "false"
click at [57, 181] on label at bounding box center [57, 181] width 8 height 8
click at [54, 181] on input "checkbox" at bounding box center [53, 180] width 0 height 6
checkbox input "false"
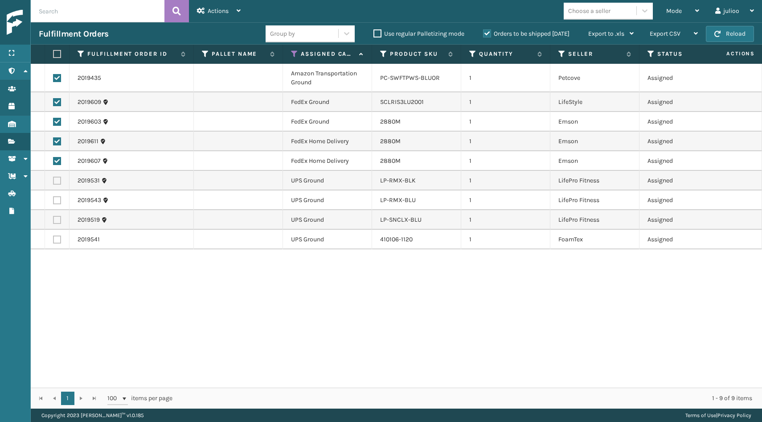
click at [58, 78] on label at bounding box center [57, 78] width 8 height 8
click at [54, 78] on input "checkbox" at bounding box center [53, 77] width 0 height 6
checkbox input "false"
click at [738, 29] on button "Reload" at bounding box center [730, 34] width 48 height 16
click at [56, 52] on label at bounding box center [55, 54] width 5 height 8
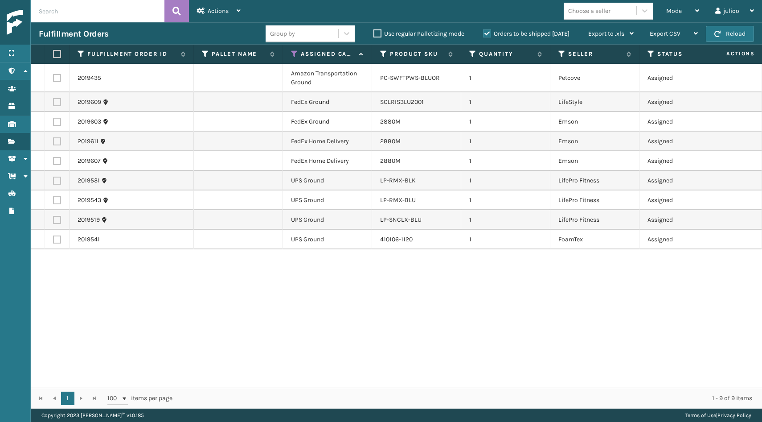
click at [54, 52] on input "checkbox" at bounding box center [53, 54] width 0 height 6
checkbox input "true"
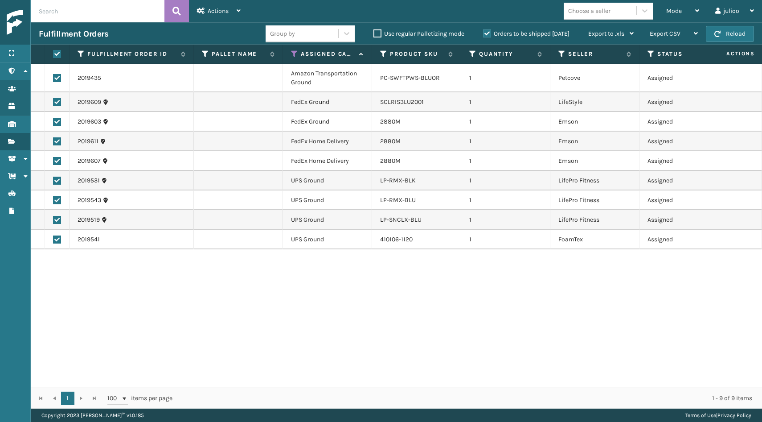
checkbox input "true"
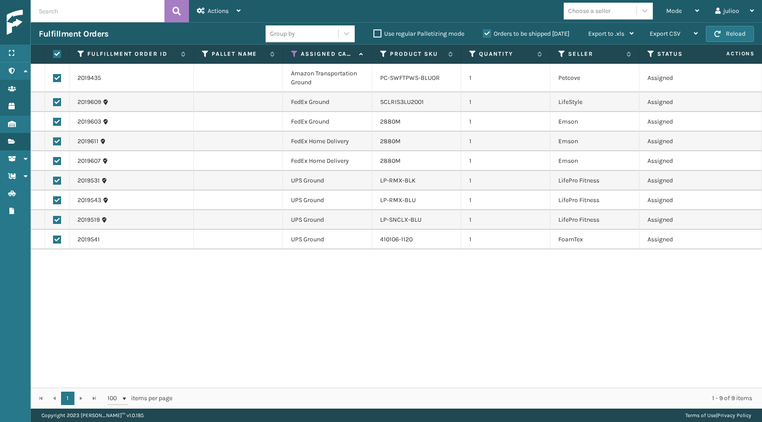
checkbox input "true"
click at [56, 78] on label at bounding box center [57, 78] width 8 height 8
click at [54, 78] on input "checkbox" at bounding box center [53, 77] width 0 height 6
checkbox input "false"
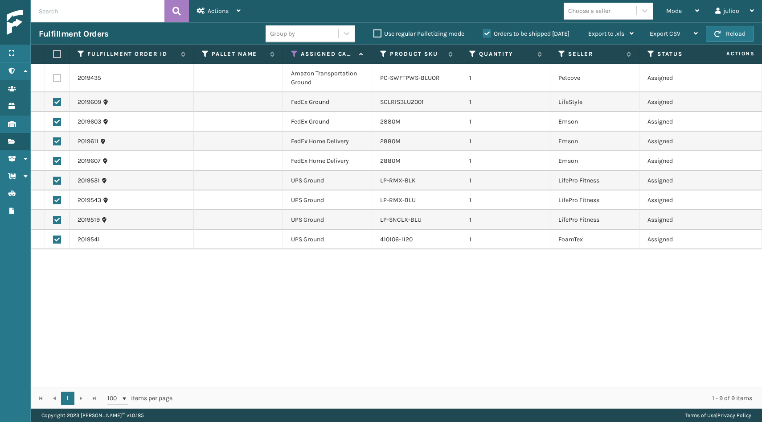
click at [56, 241] on label at bounding box center [57, 239] width 8 height 8
click at [54, 241] on input "checkbox" at bounding box center [53, 238] width 0 height 6
checkbox input "false"
click at [58, 221] on label at bounding box center [57, 220] width 8 height 8
click at [54, 221] on input "checkbox" at bounding box center [53, 219] width 0 height 6
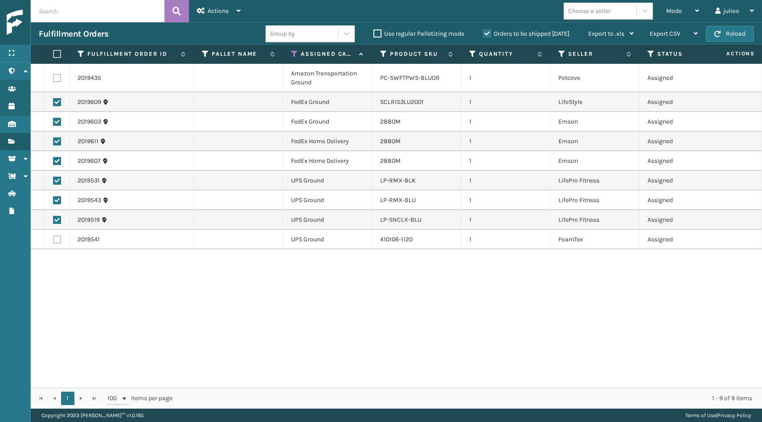
checkbox input "false"
click at [58, 198] on label at bounding box center [57, 200] width 8 height 8
click at [54, 198] on input "checkbox" at bounding box center [53, 199] width 0 height 6
checkbox input "false"
click at [58, 181] on label at bounding box center [57, 181] width 8 height 8
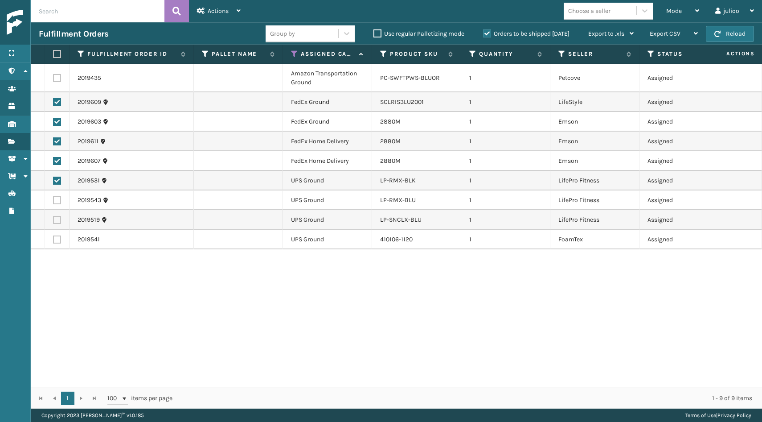
click at [54, 181] on input "checkbox" at bounding box center [53, 180] width 0 height 6
checkbox input "false"
click at [227, 6] on div "Actions" at bounding box center [219, 11] width 44 height 22
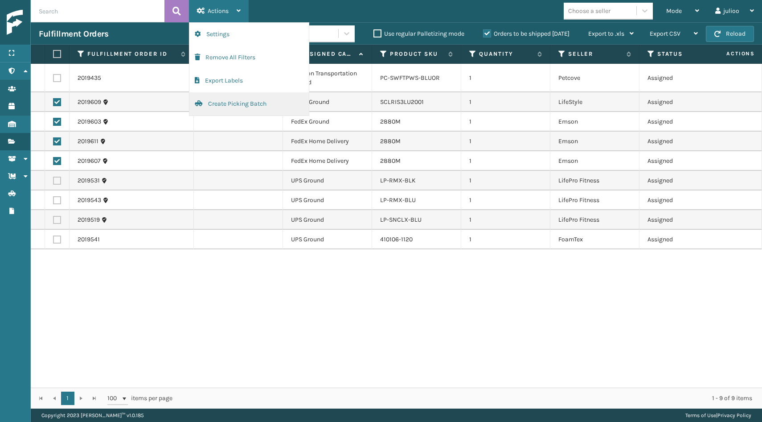
click at [219, 100] on button "Create Picking Batch" at bounding box center [248, 103] width 119 height 23
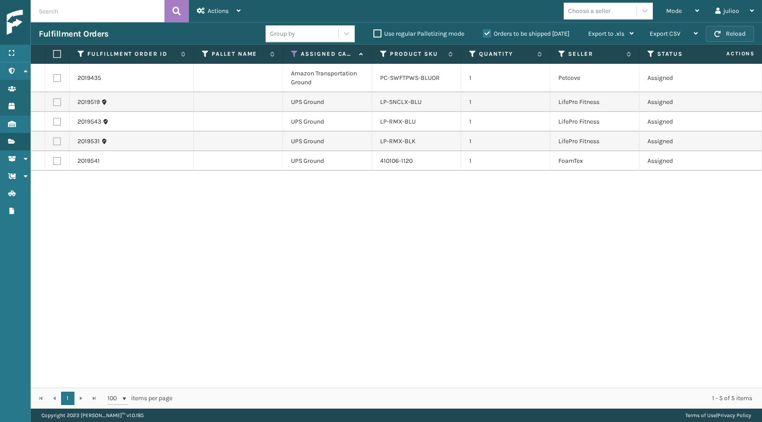
click at [725, 36] on button "Reload" at bounding box center [730, 34] width 48 height 16
click at [724, 33] on button "Reload" at bounding box center [730, 34] width 48 height 16
click at [58, 54] on label at bounding box center [55, 54] width 5 height 8
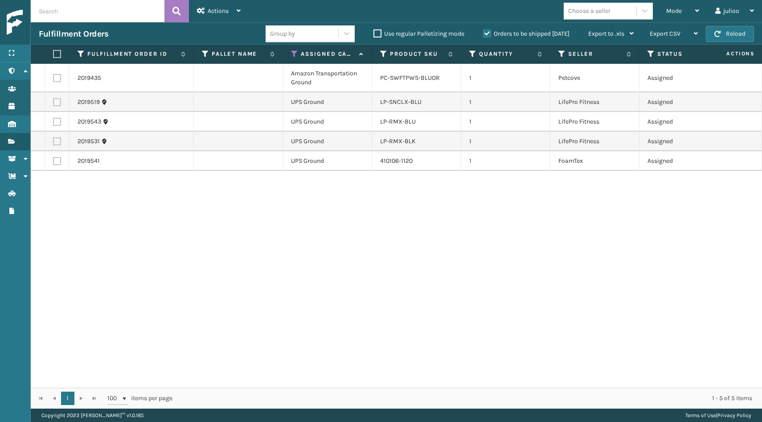
click at [54, 54] on input "checkbox" at bounding box center [53, 54] width 0 height 6
checkbox input "true"
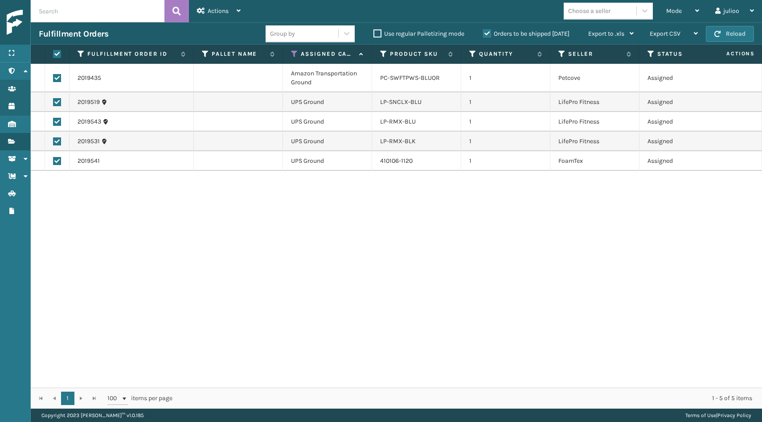
checkbox input "true"
click at [58, 78] on label at bounding box center [57, 78] width 8 height 8
click at [54, 78] on input "checkbox" at bounding box center [53, 77] width 0 height 6
checkbox input "false"
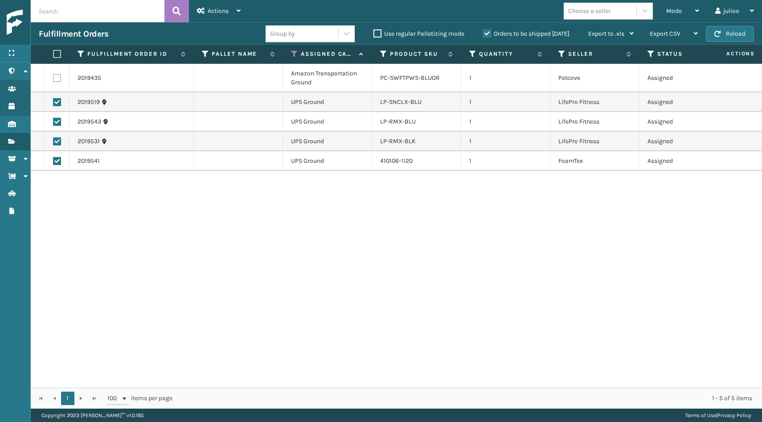
checkbox input "false"
click at [56, 78] on label at bounding box center [57, 78] width 8 height 8
click at [54, 78] on input "checkbox" at bounding box center [53, 77] width 0 height 6
checkbox input "true"
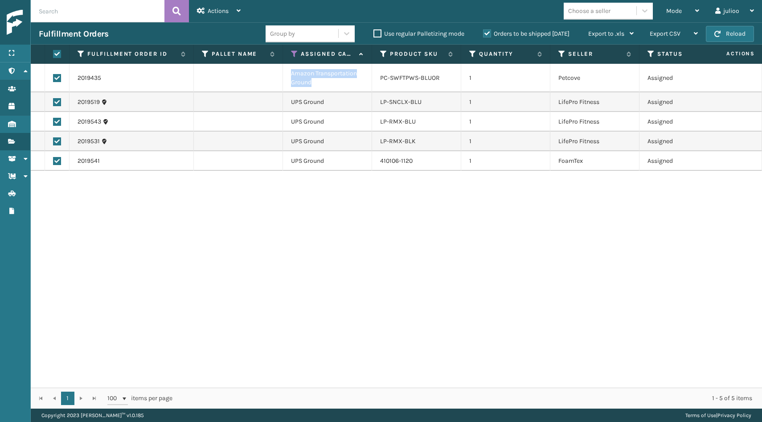
drag, startPoint x: 313, startPoint y: 82, endPoint x: 289, endPoint y: 73, distance: 25.4
click at [289, 73] on td "Amazon Transportation Ground" at bounding box center [327, 78] width 89 height 29
copy td "Amazon Transportation Ground"
click at [236, 12] on div "Actions" at bounding box center [219, 11] width 44 height 22
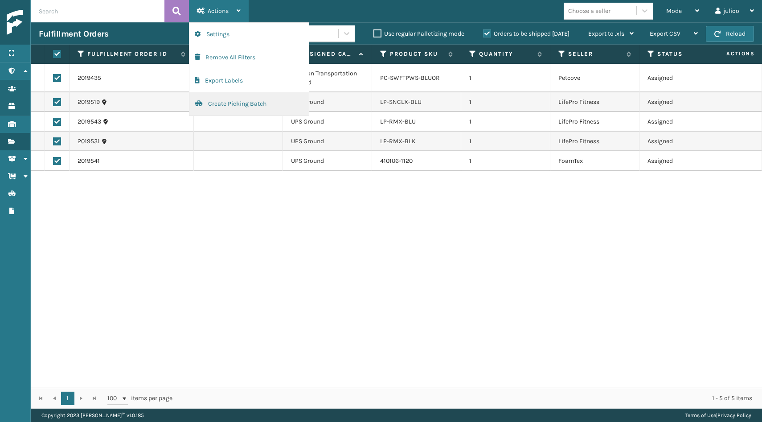
click at [223, 102] on button "Create Picking Batch" at bounding box center [248, 103] width 119 height 23
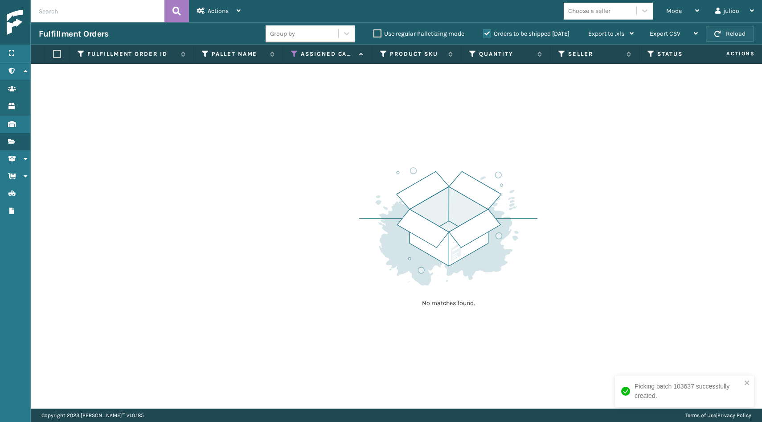
click at [746, 38] on button "Reload" at bounding box center [730, 34] width 48 height 16
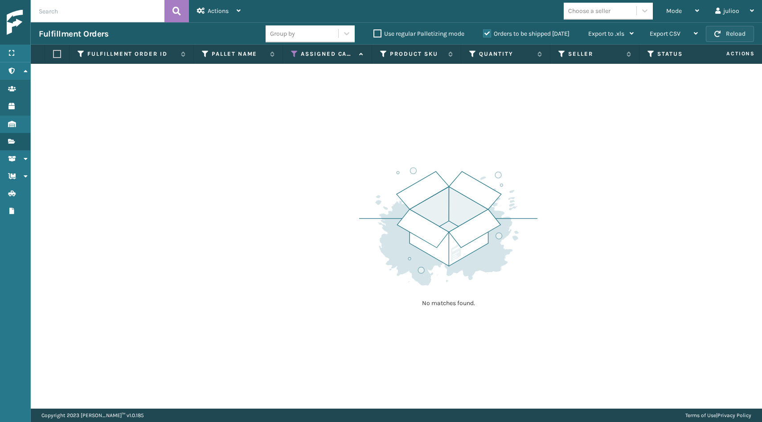
click at [728, 36] on button "Reload" at bounding box center [730, 34] width 48 height 16
click at [727, 36] on button "Reload" at bounding box center [730, 34] width 48 height 16
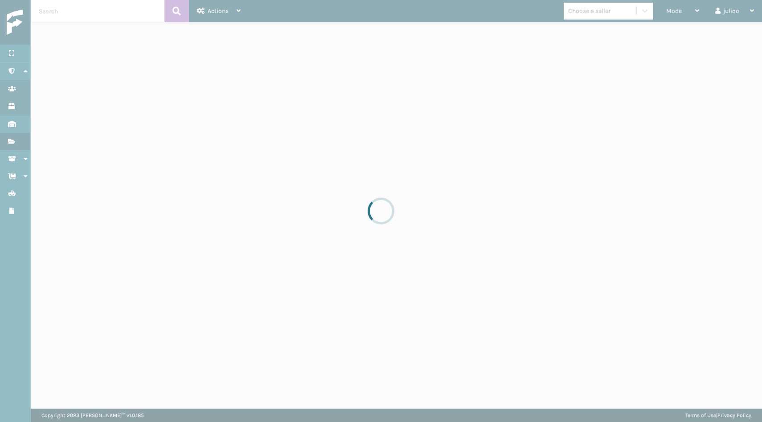
click at [727, 36] on div at bounding box center [381, 211] width 762 height 422
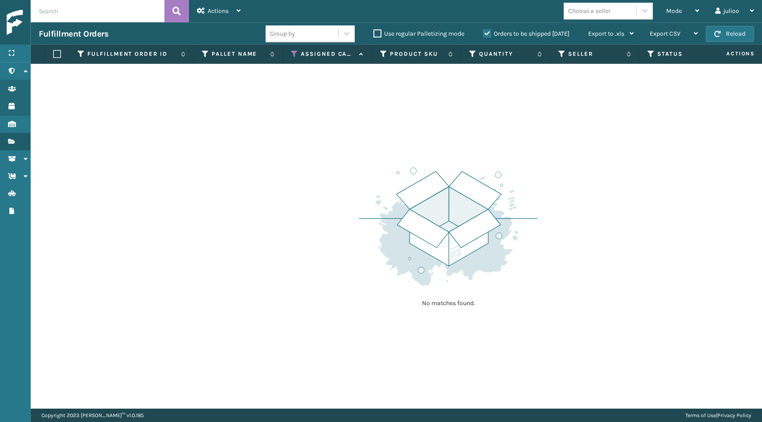
click at [727, 36] on button "Reload" at bounding box center [730, 34] width 48 height 16
drag, startPoint x: 727, startPoint y: 36, endPoint x: 727, endPoint y: 49, distance: 13.8
click at [727, 48] on span "Actions" at bounding box center [730, 53] width 62 height 15
click at [727, 49] on span "Actions" at bounding box center [730, 53] width 62 height 15
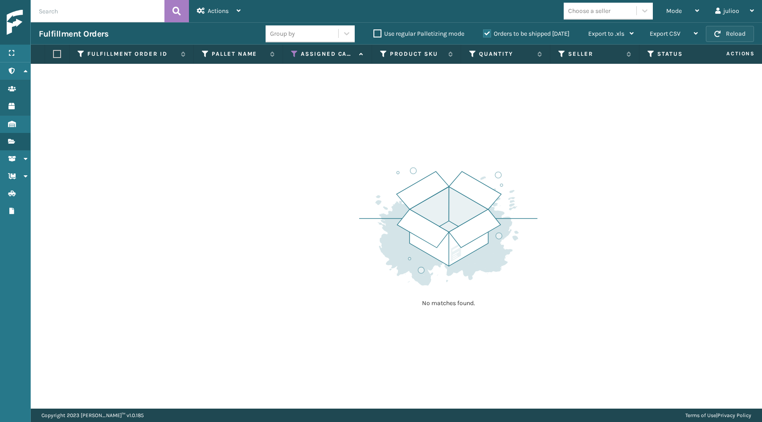
click at [725, 29] on button "Reload" at bounding box center [730, 34] width 48 height 16
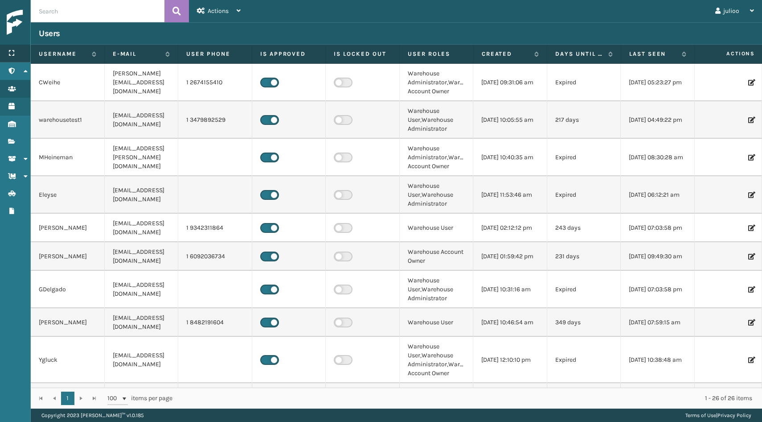
click at [14, 49] on div "Menu" at bounding box center [15, 54] width 30 height 18
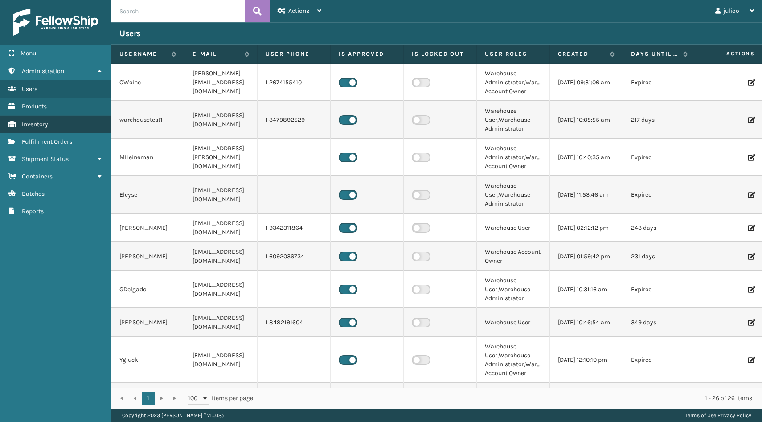
click at [44, 127] on span "Inventory" at bounding box center [35, 124] width 26 height 8
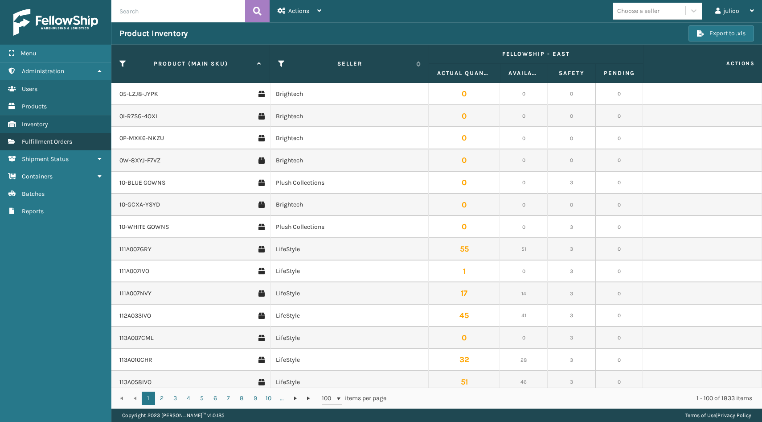
click at [43, 141] on span "Fulfillment Orders" at bounding box center [47, 142] width 50 height 8
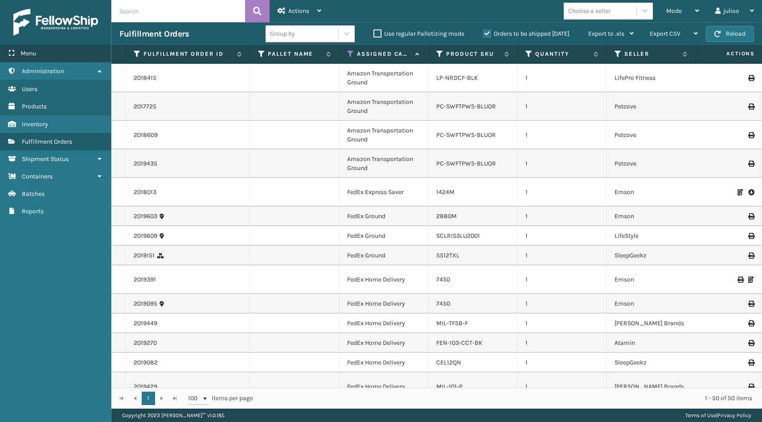
click at [58, 57] on div "Menu" at bounding box center [55, 54] width 111 height 18
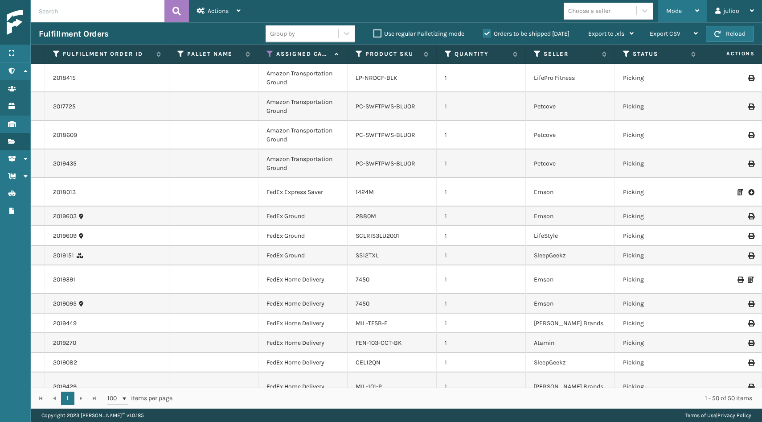
click at [688, 11] on div "Mode" at bounding box center [683, 11] width 33 height 22
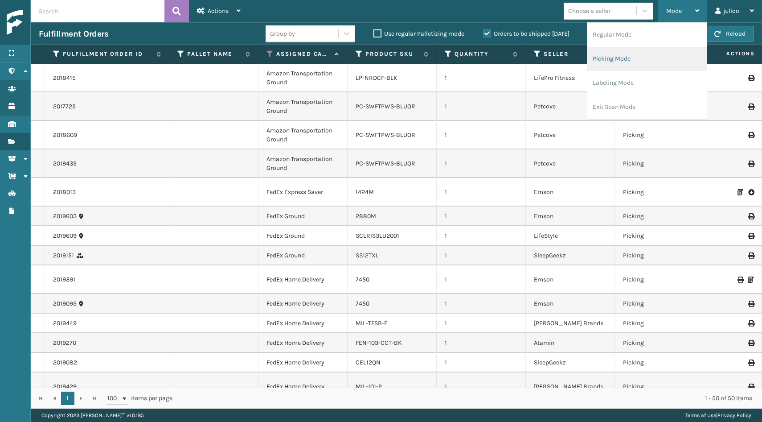
click at [669, 60] on li "Picking Mode" at bounding box center [647, 59] width 119 height 24
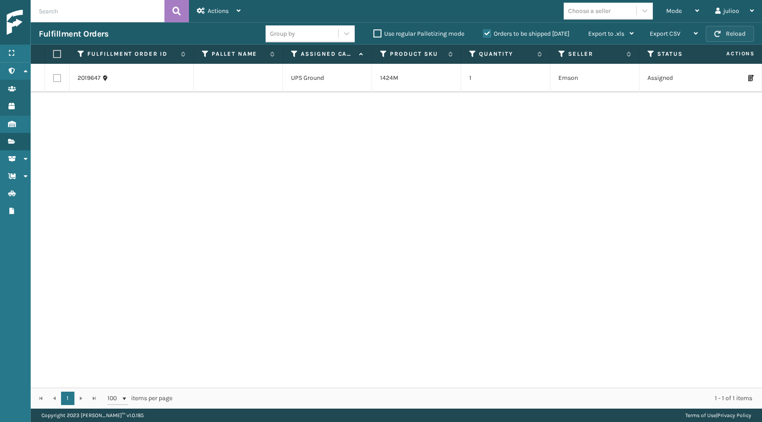
click at [727, 33] on button "Reload" at bounding box center [730, 34] width 48 height 16
click at [741, 30] on button "Reload" at bounding box center [730, 34] width 48 height 16
click at [724, 31] on button "Reload" at bounding box center [730, 34] width 48 height 16
click at [729, 29] on button "Reload" at bounding box center [730, 34] width 48 height 16
click at [733, 37] on button "Reload" at bounding box center [730, 34] width 48 height 16
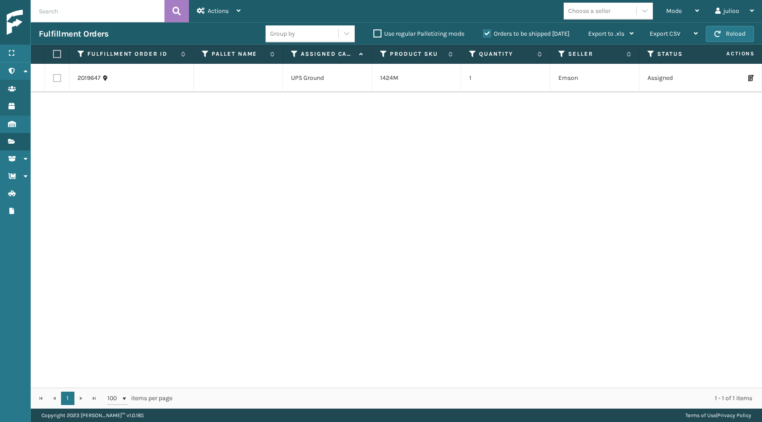
click at [56, 71] on td at bounding box center [57, 78] width 25 height 29
click at [57, 79] on label at bounding box center [57, 78] width 8 height 8
click at [54, 79] on input "checkbox" at bounding box center [53, 77] width 0 height 6
checkbox input "true"
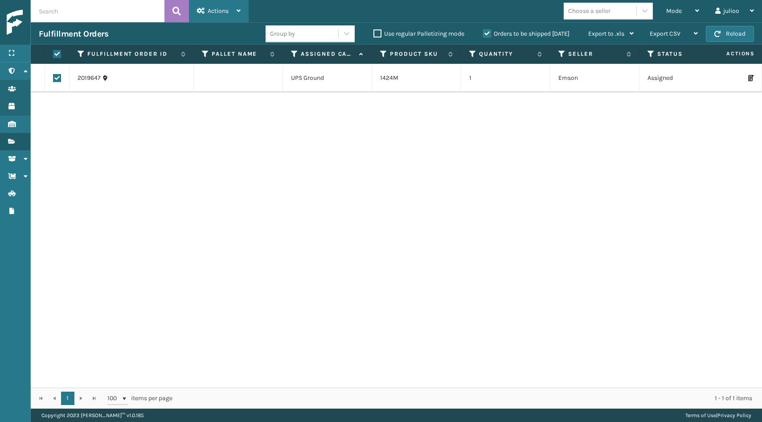
click at [219, 11] on span "Actions" at bounding box center [218, 11] width 21 height 8
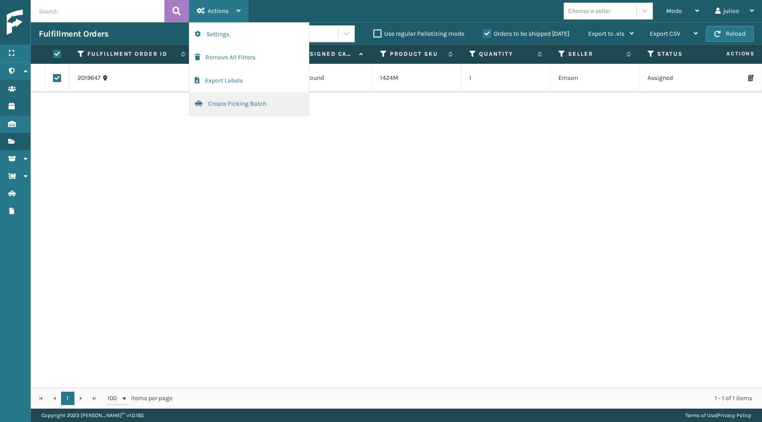
click at [211, 99] on button "Create Picking Batch" at bounding box center [248, 103] width 119 height 23
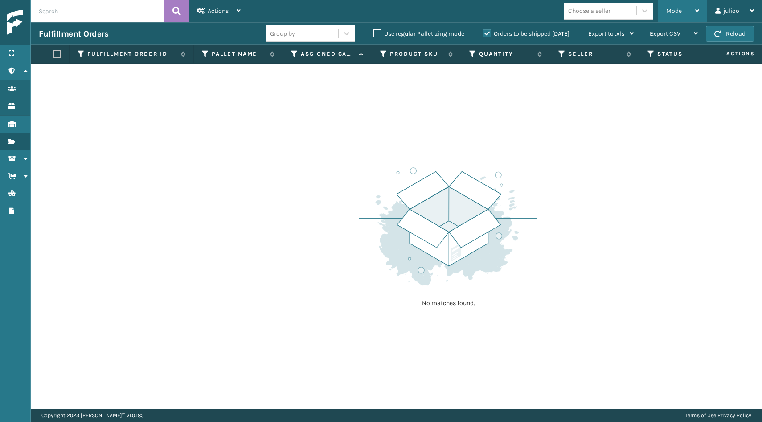
click at [675, 5] on div "Mode" at bounding box center [683, 11] width 33 height 22
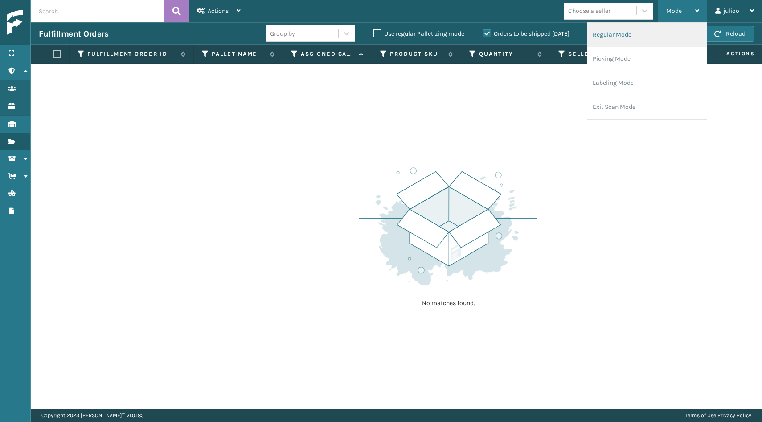
click at [652, 35] on li "Regular Mode" at bounding box center [647, 35] width 119 height 24
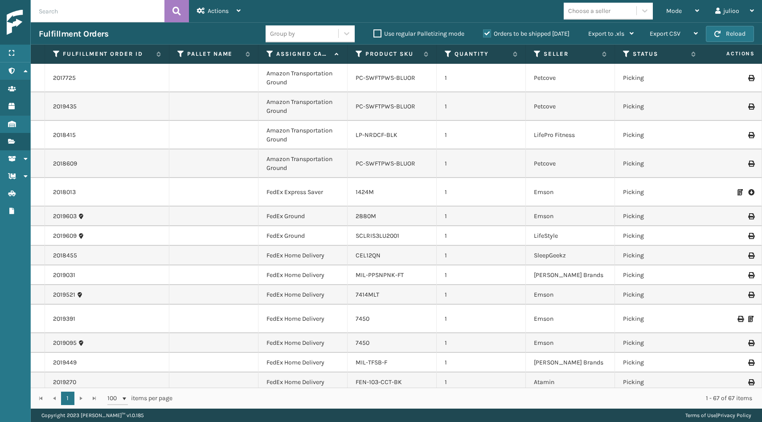
click at [272, 49] on th "Assigned Carrier Service" at bounding box center [303, 54] width 89 height 19
click at [272, 54] on icon at bounding box center [270, 54] width 7 height 8
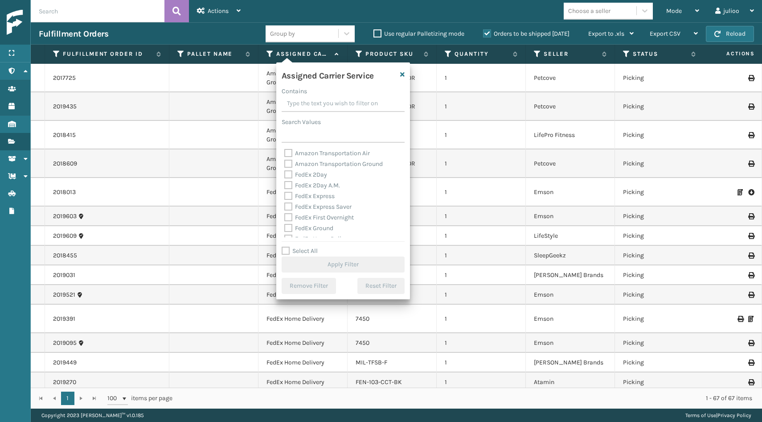
click at [287, 248] on label "Select All" at bounding box center [300, 251] width 36 height 8
click at [287, 247] on input "Select All" at bounding box center [349, 246] width 134 height 1
checkbox input "true"
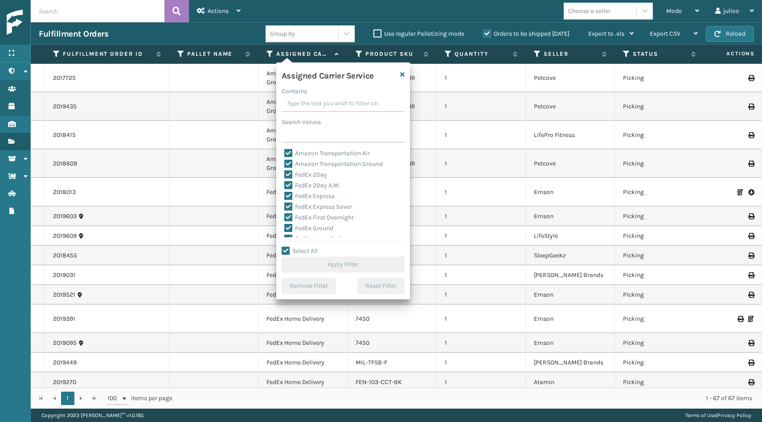
checkbox input "true"
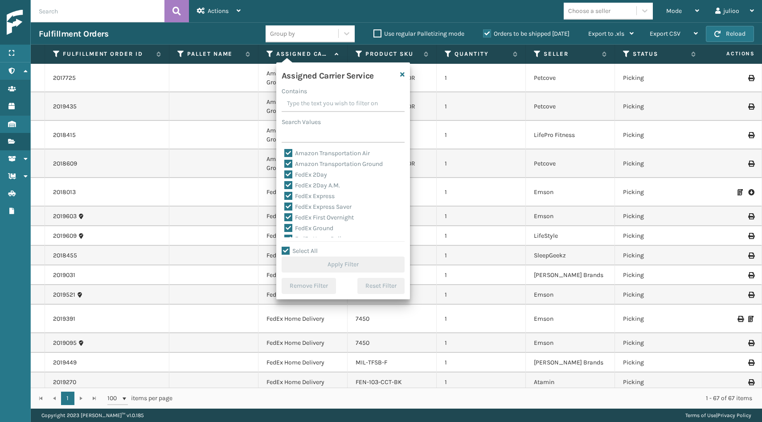
checkbox input "true"
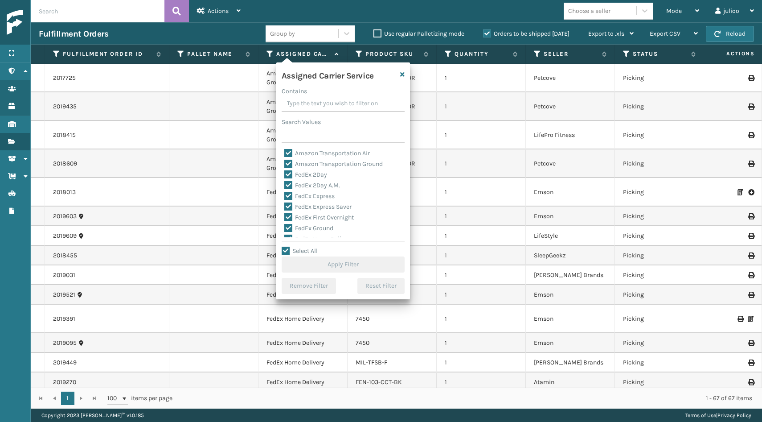
checkbox input "true"
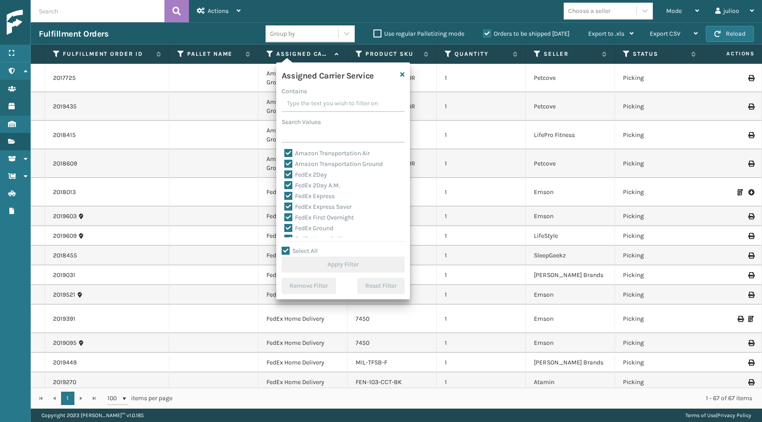
checkbox input "true"
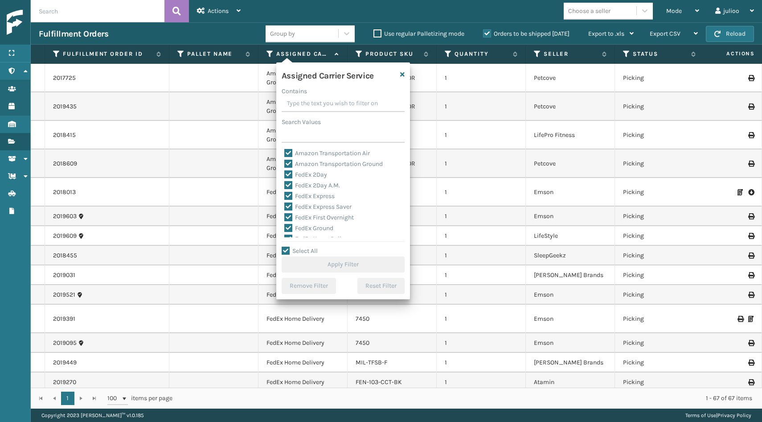
checkbox input "true"
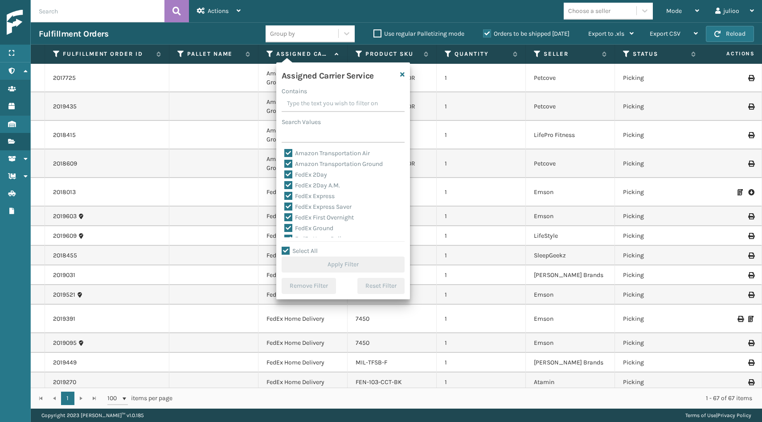
checkbox input "true"
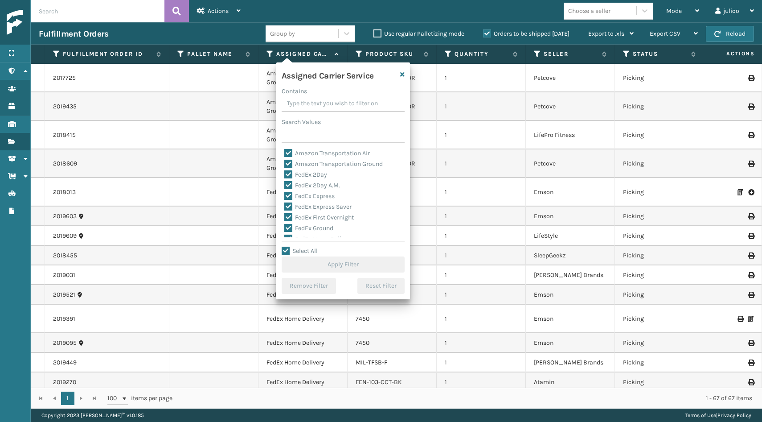
checkbox input "true"
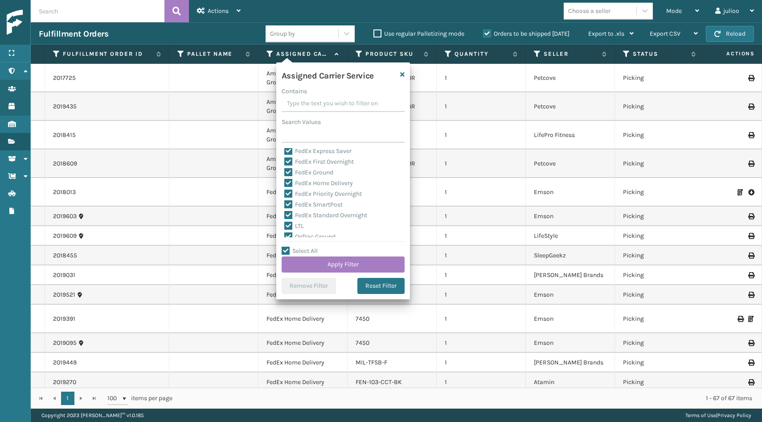
scroll to position [75, 0]
click at [288, 206] on label "LTL" at bounding box center [294, 207] width 20 height 8
click at [285, 206] on input "LTL" at bounding box center [284, 205] width 0 height 6
checkbox input "false"
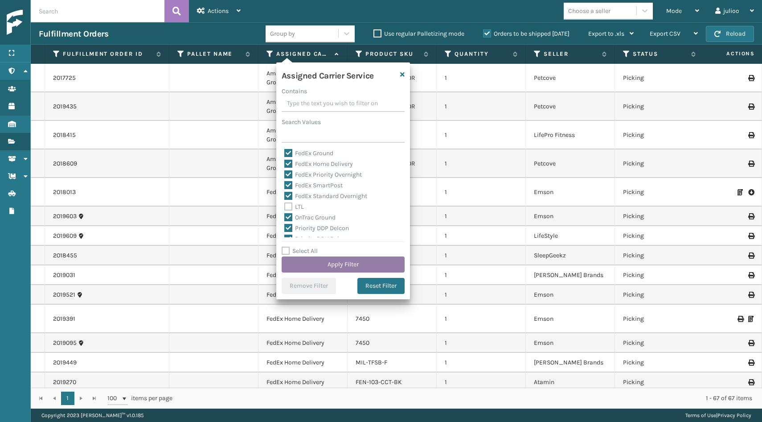
click at [314, 259] on button "Apply Filter" at bounding box center [343, 264] width 123 height 16
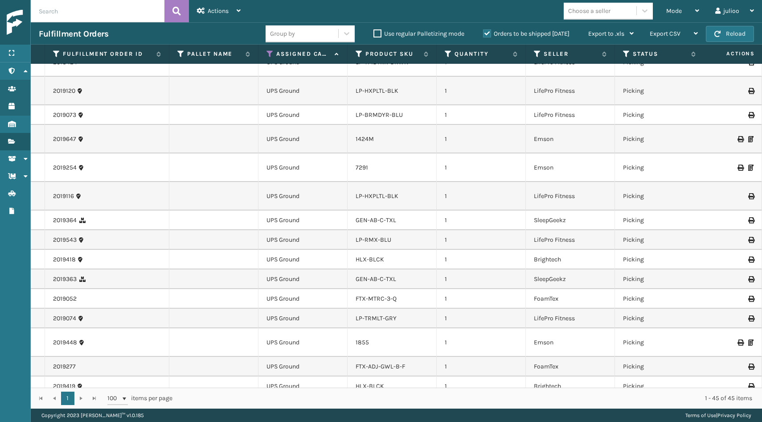
scroll to position [684, 0]
